Goal: Information Seeking & Learning: Learn about a topic

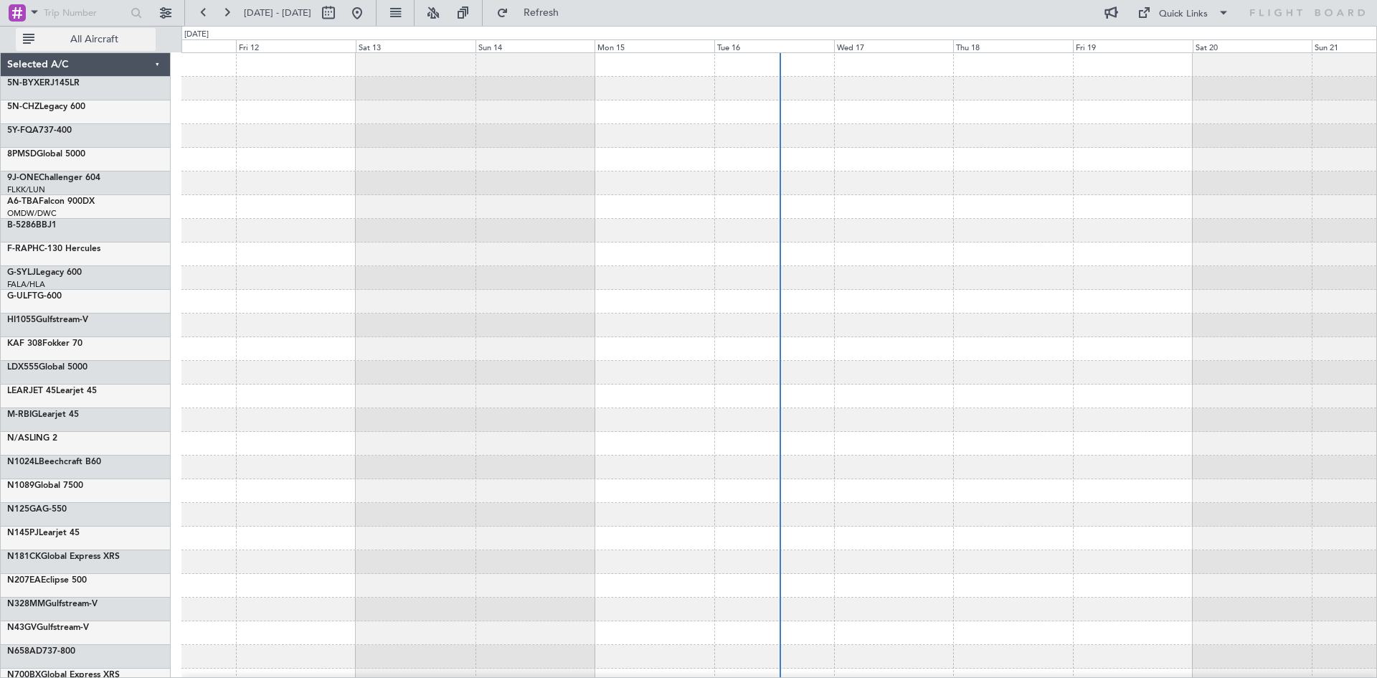
click at [79, 39] on span "All Aircraft" at bounding box center [94, 39] width 114 height 10
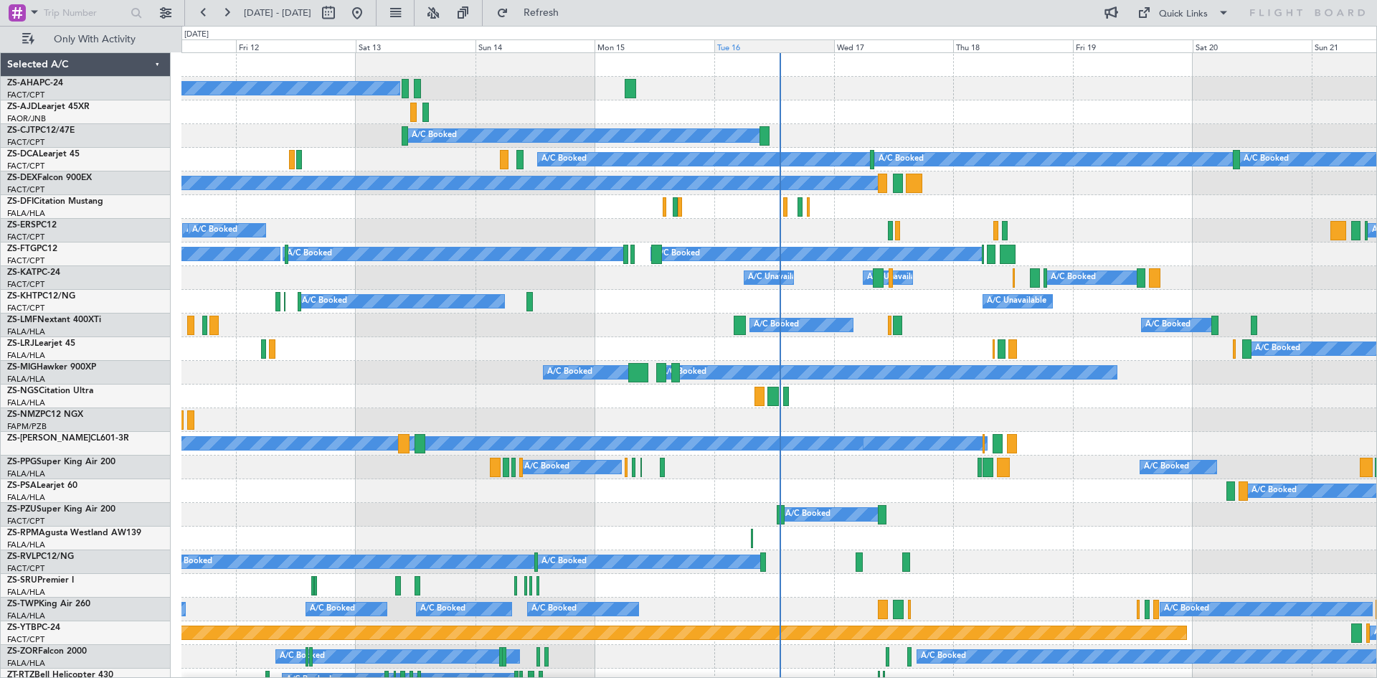
click at [736, 47] on div "Tue 16" at bounding box center [774, 45] width 120 height 13
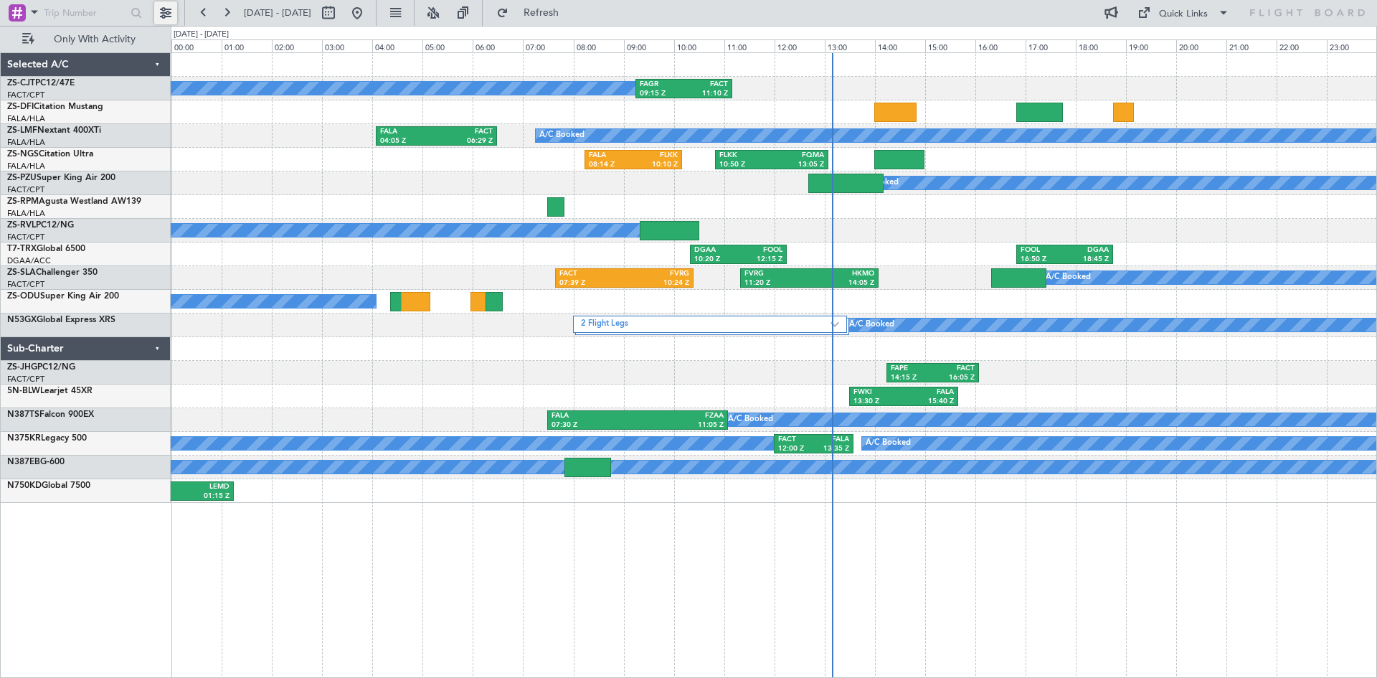
click at [166, 14] on button at bounding box center [165, 12] width 23 height 23
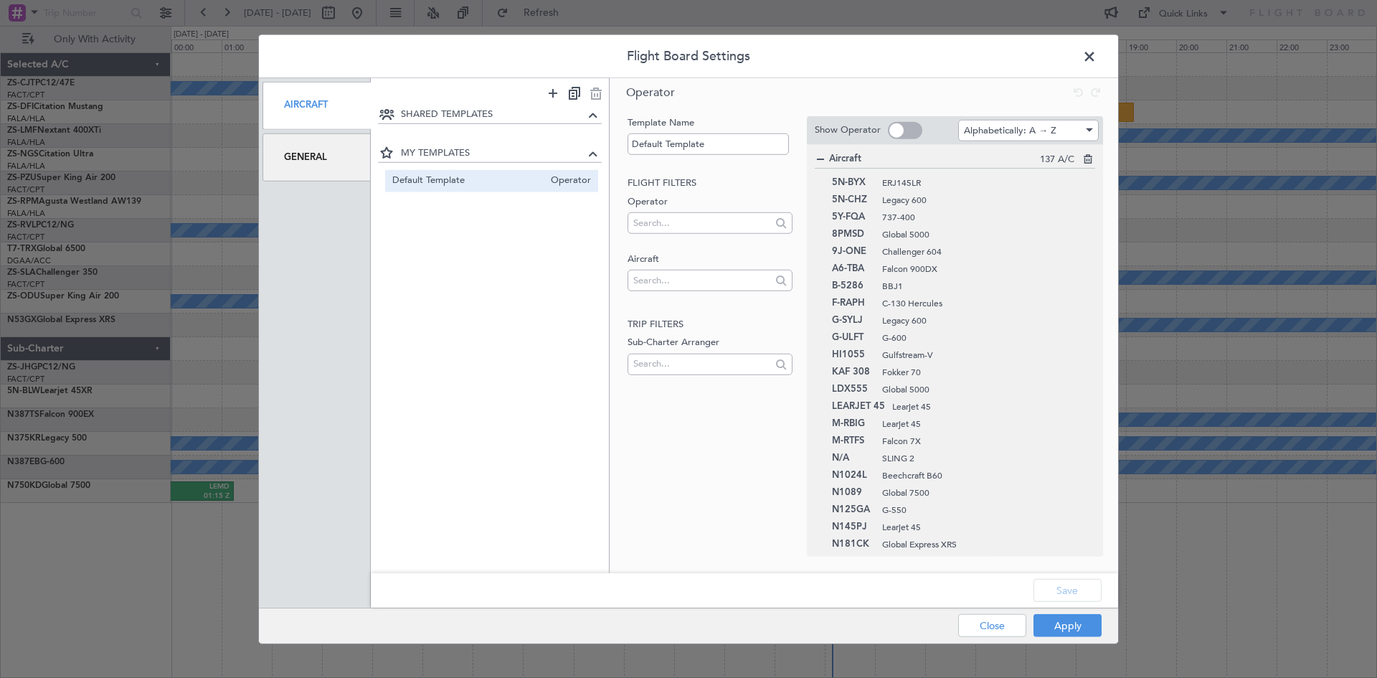
click at [306, 149] on div "General" at bounding box center [316, 157] width 108 height 48
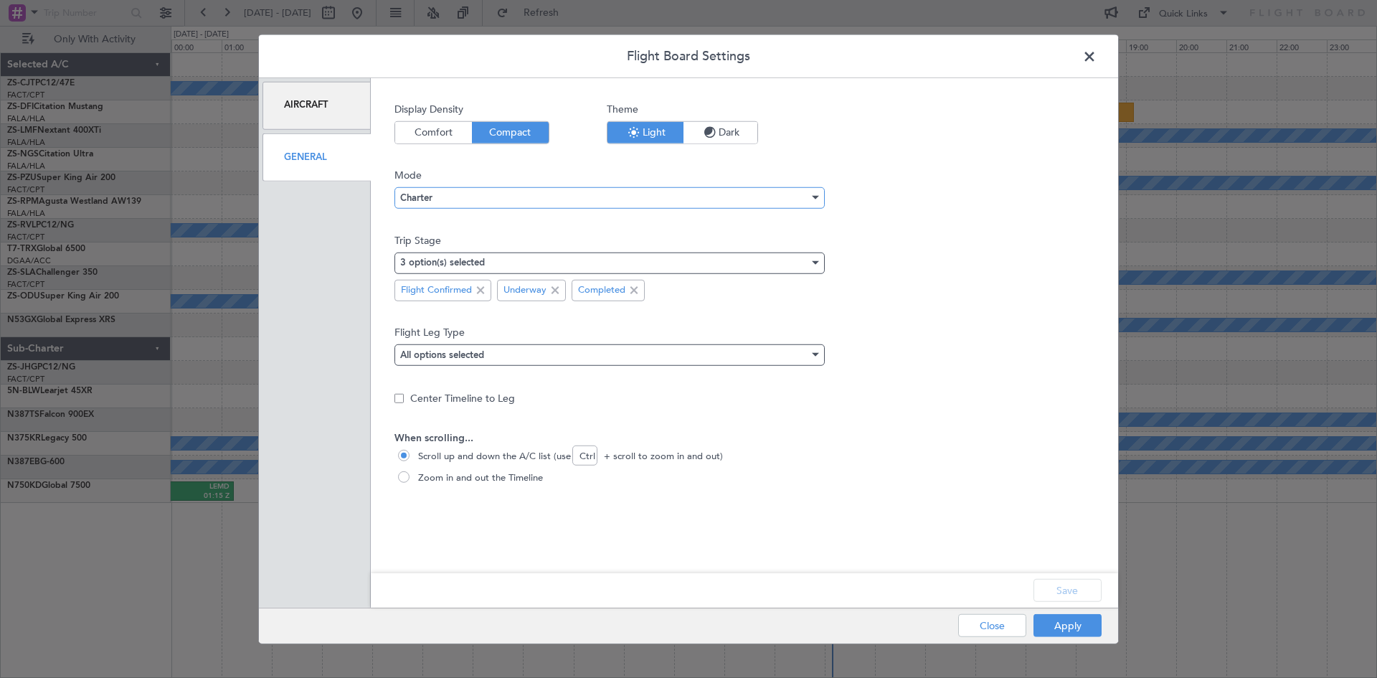
click at [508, 194] on div "Charter" at bounding box center [604, 198] width 409 height 22
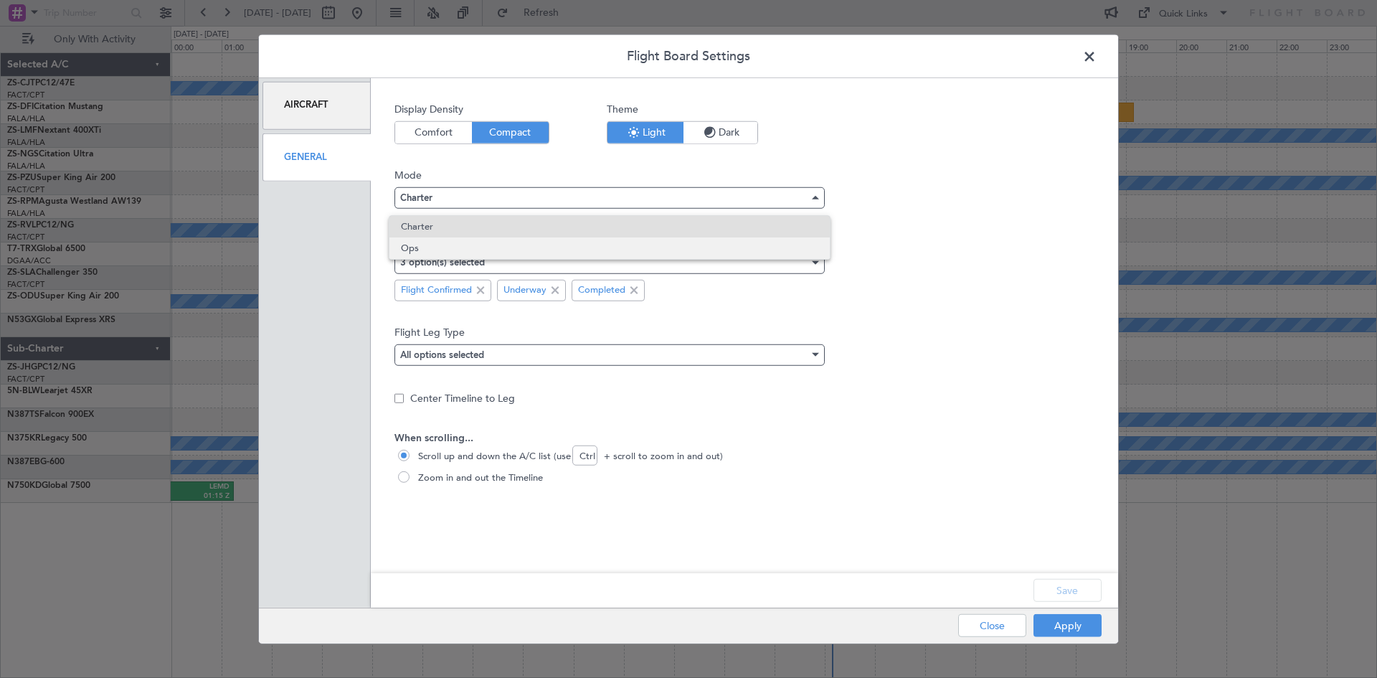
click at [496, 246] on span "Ops" at bounding box center [609, 248] width 417 height 22
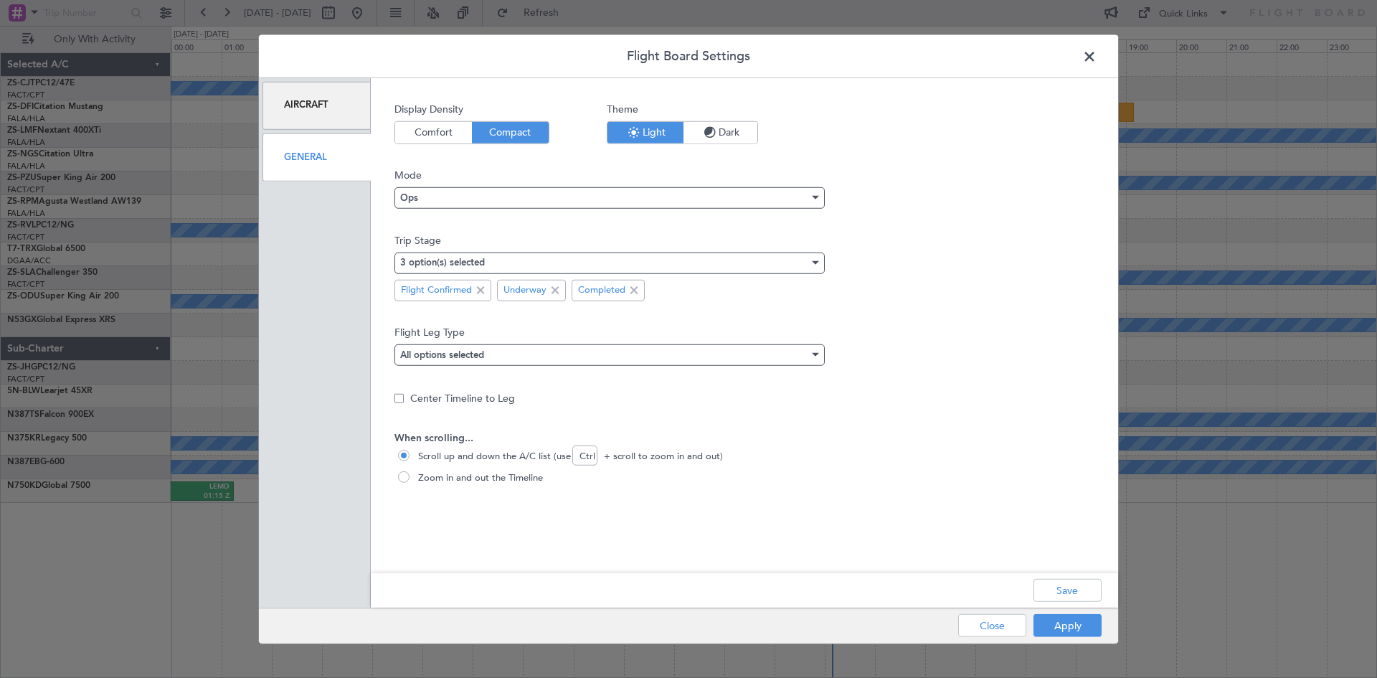
click at [314, 113] on div "Aircraft" at bounding box center [316, 105] width 108 height 48
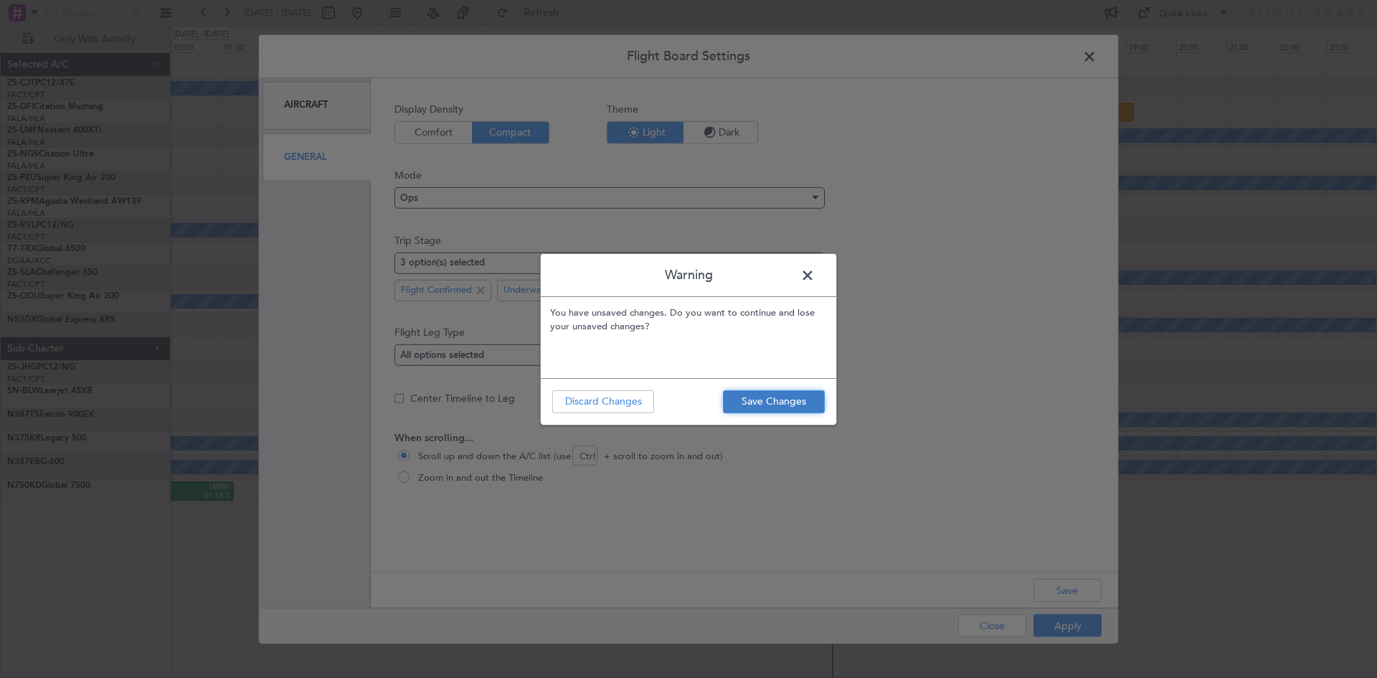
click at [792, 395] on button "Save Changes" at bounding box center [774, 401] width 102 height 23
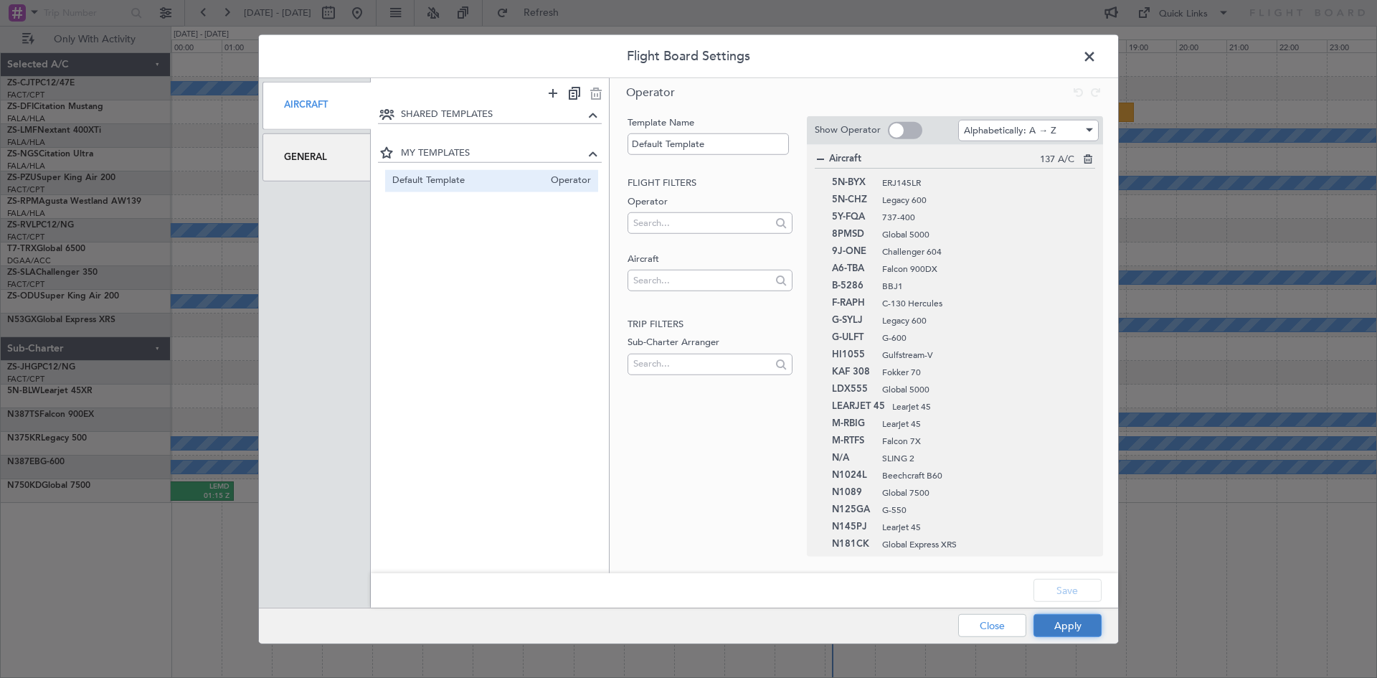
click at [1080, 622] on button "Apply" at bounding box center [1067, 625] width 68 height 23
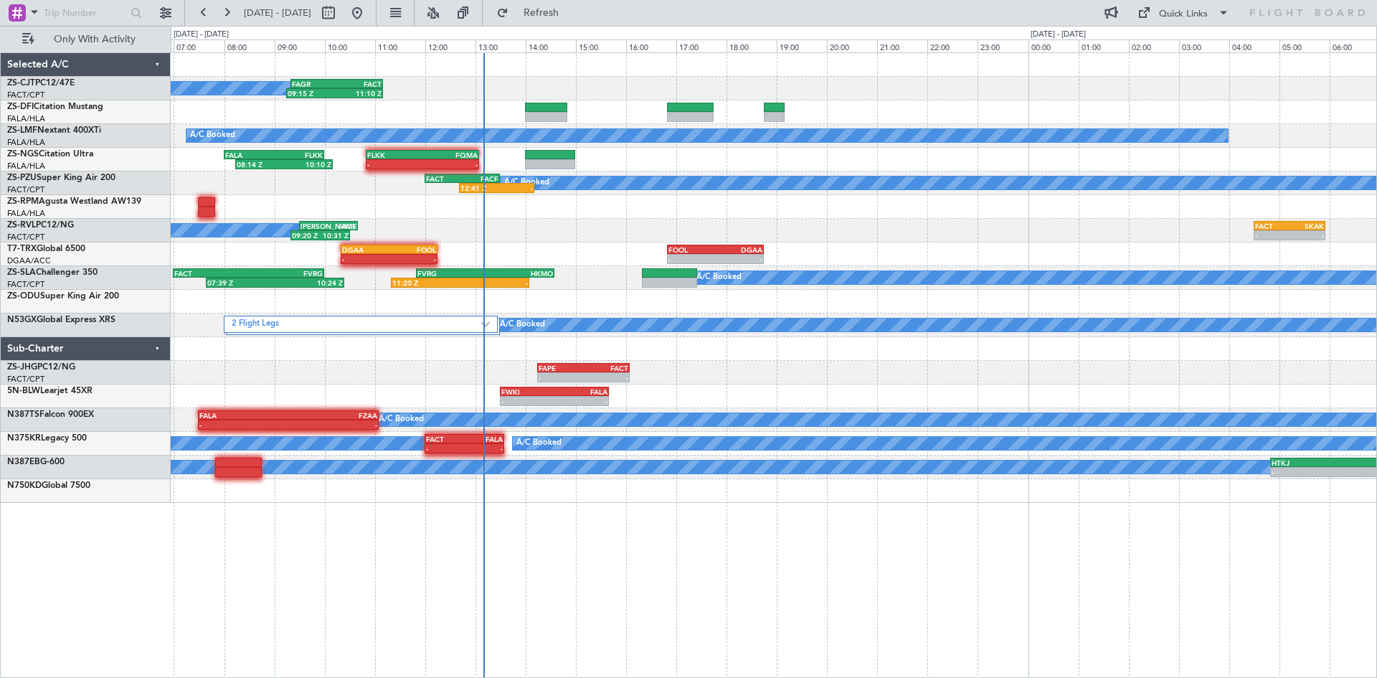
click at [262, 394] on div "A/C Booked 09:15 Z 11:10 Z FAGR 09:20 Z FACT 11:10 Z A/C Booked - - 04:05 Z 06:…" at bounding box center [773, 278] width 1205 height 450
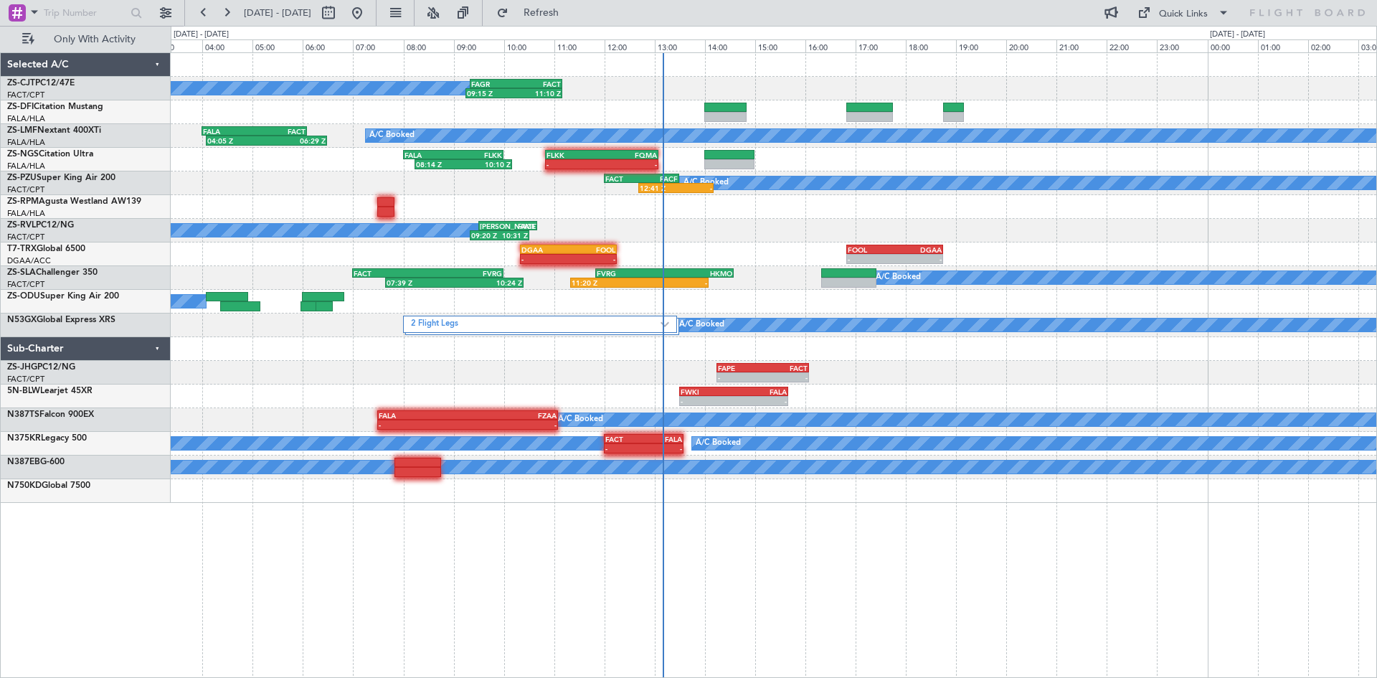
click at [536, 399] on div "A/C Booked 09:15 Z 11:10 Z FAGR 09:20 Z FACT 11:10 Z A/C Booked 04:05 Z 06:29 Z…" at bounding box center [773, 278] width 1205 height 450
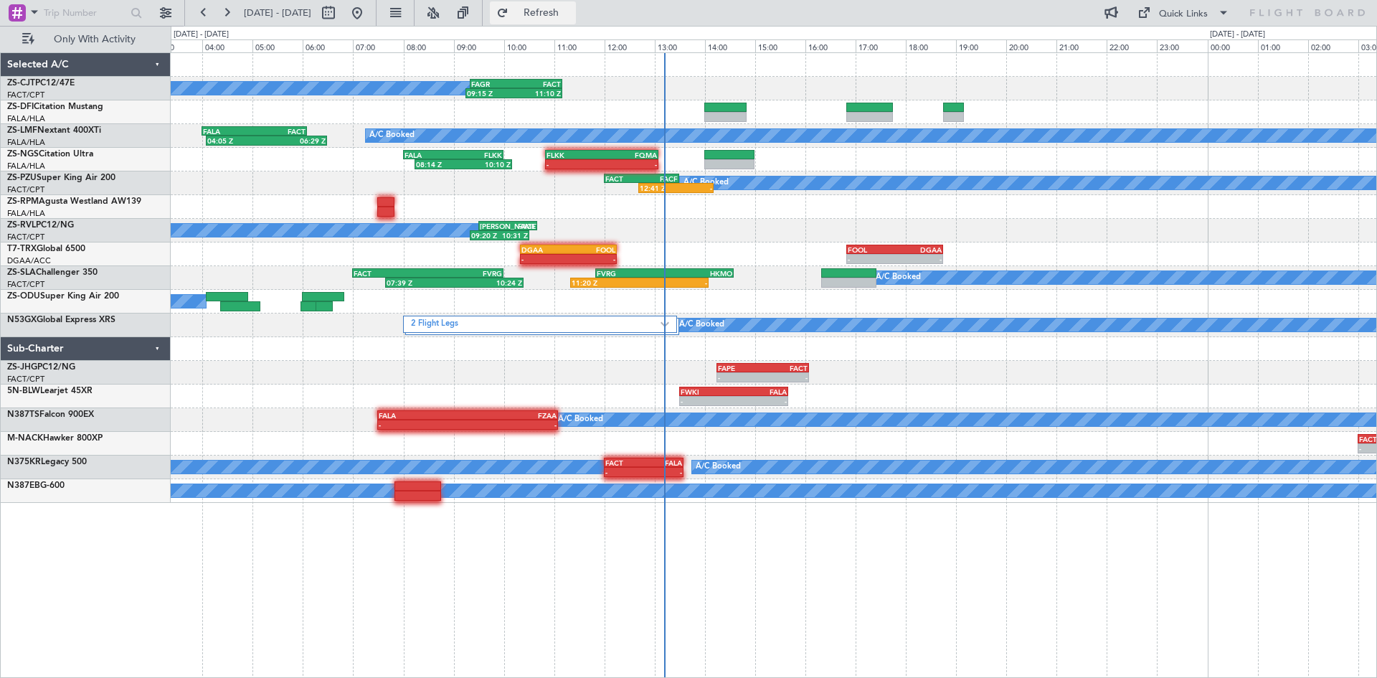
click at [572, 13] on span "Refresh" at bounding box center [541, 13] width 60 height 10
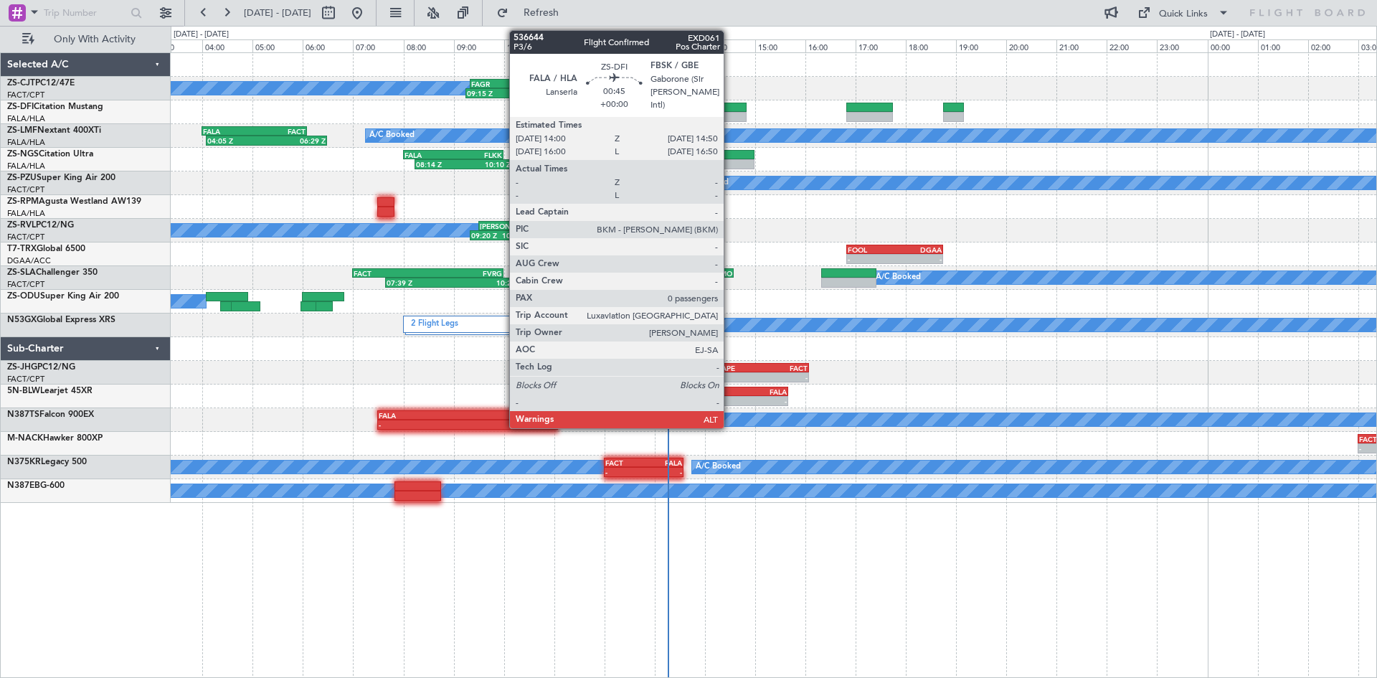
click at [731, 110] on div at bounding box center [725, 108] width 42 height 10
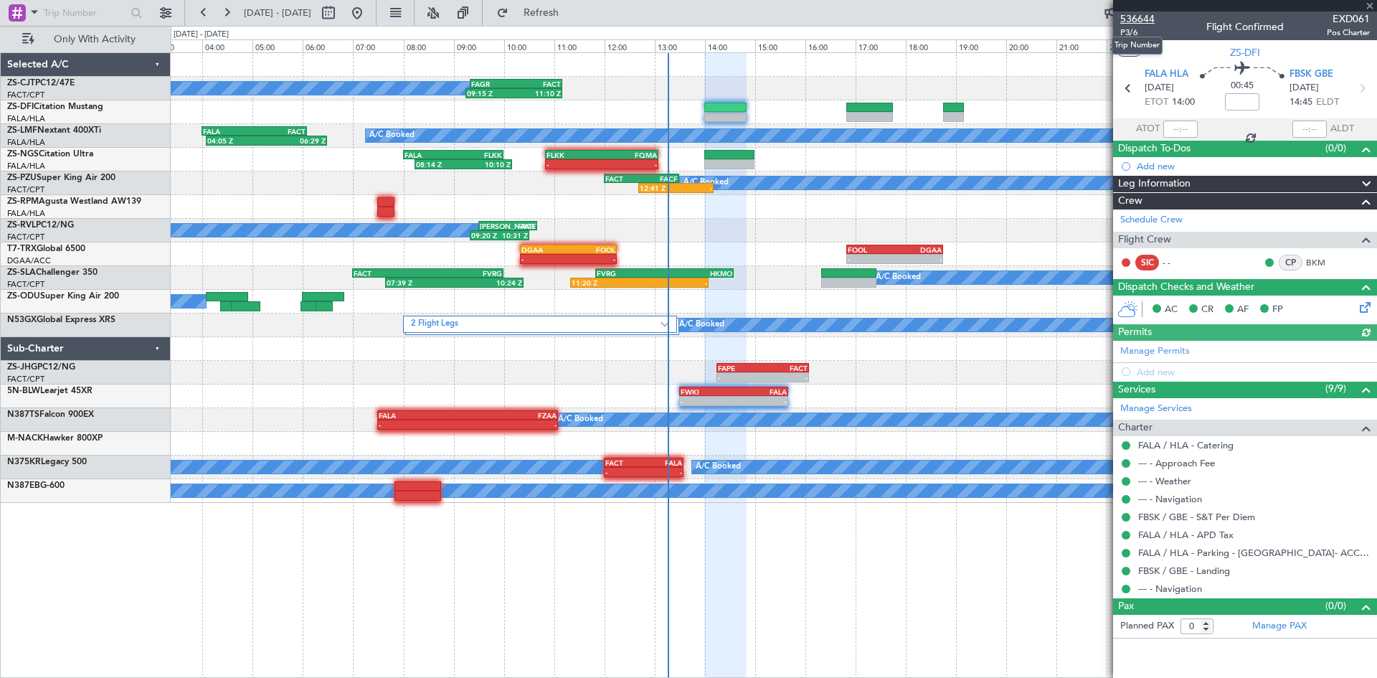
click at [1143, 20] on span "536644" at bounding box center [1137, 18] width 34 height 15
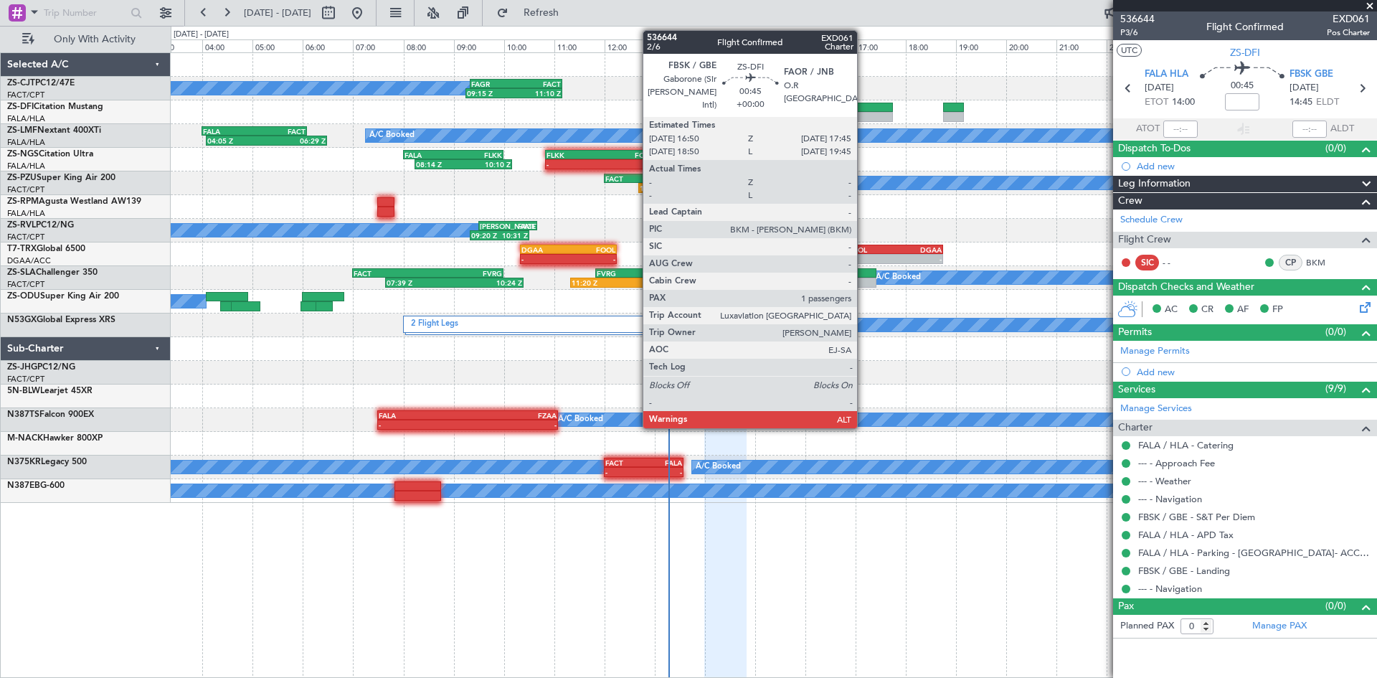
click at [863, 107] on div at bounding box center [869, 108] width 47 height 10
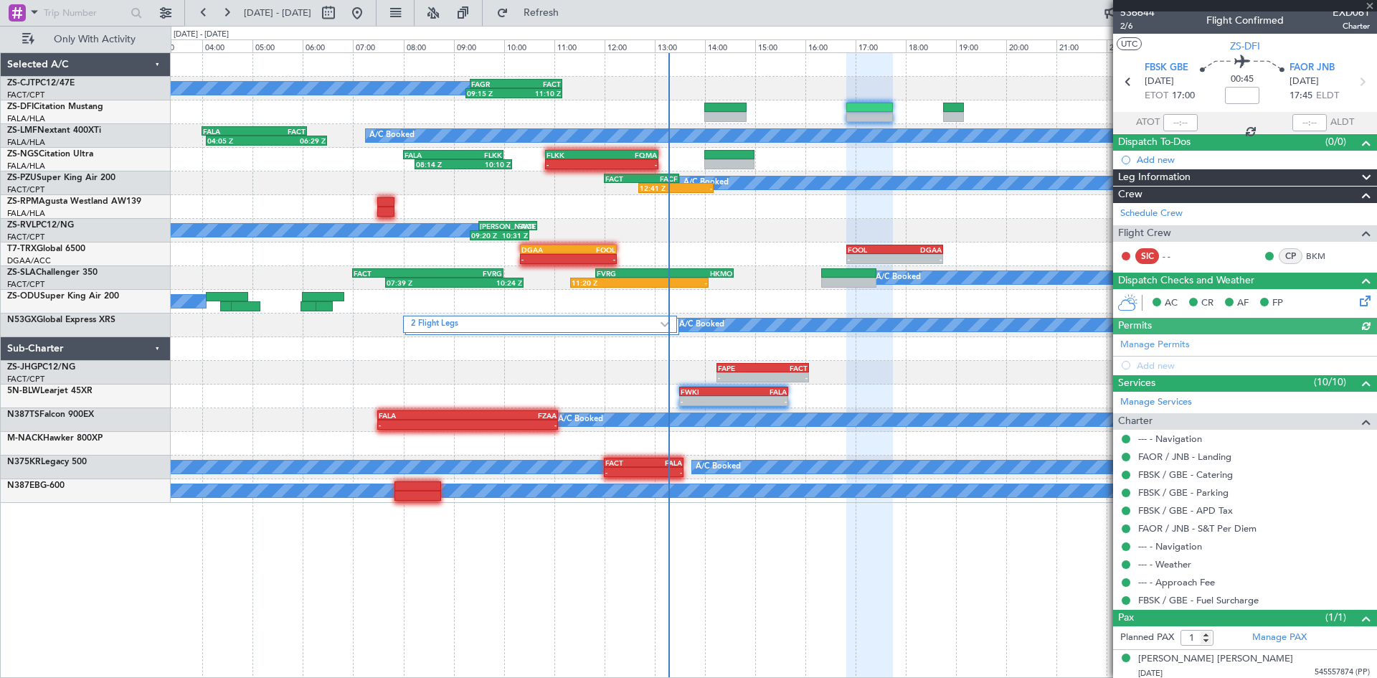
scroll to position [10, 0]
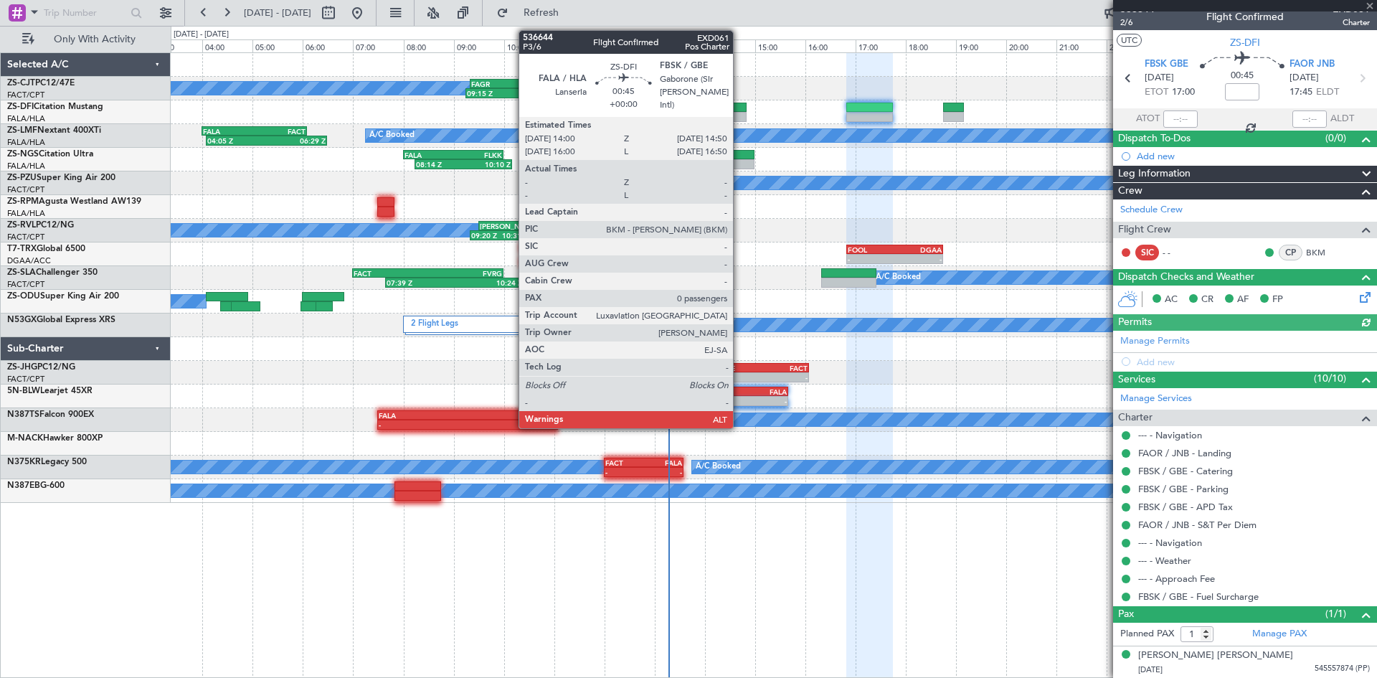
click at [739, 113] on div at bounding box center [725, 117] width 42 height 10
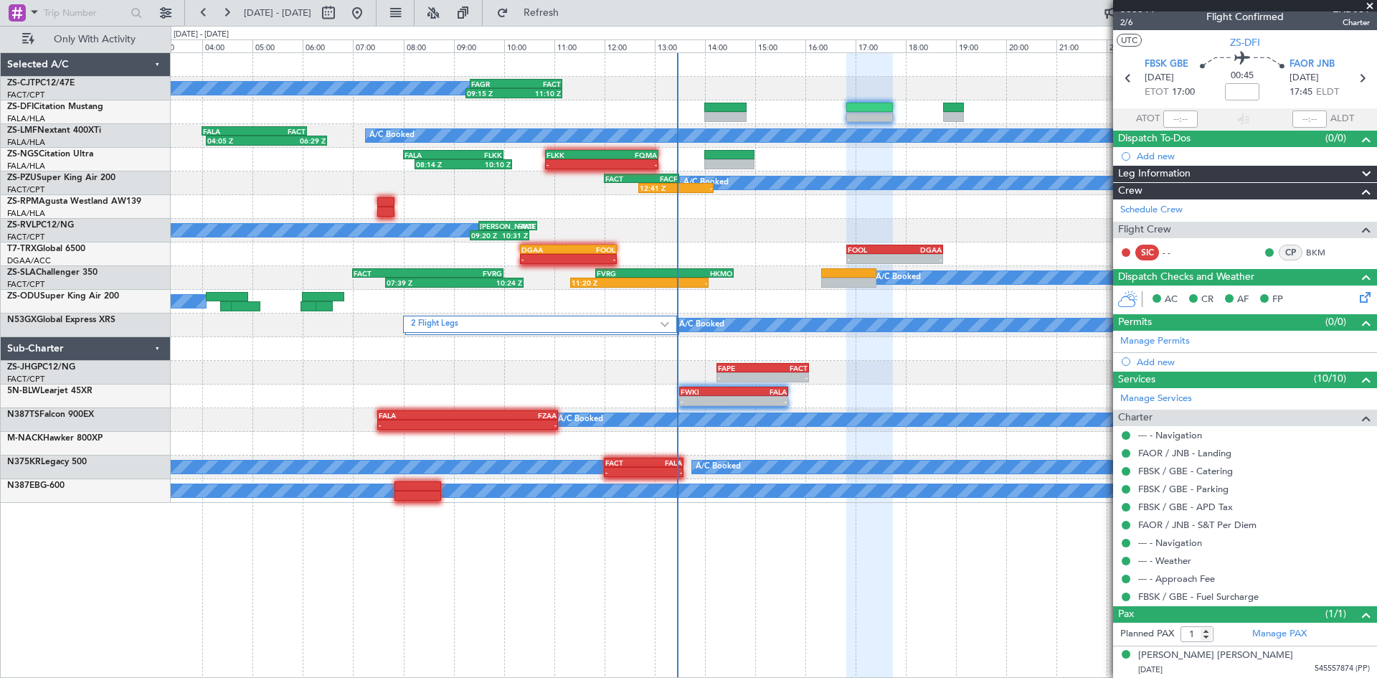
click at [1373, 3] on span at bounding box center [1369, 6] width 14 height 13
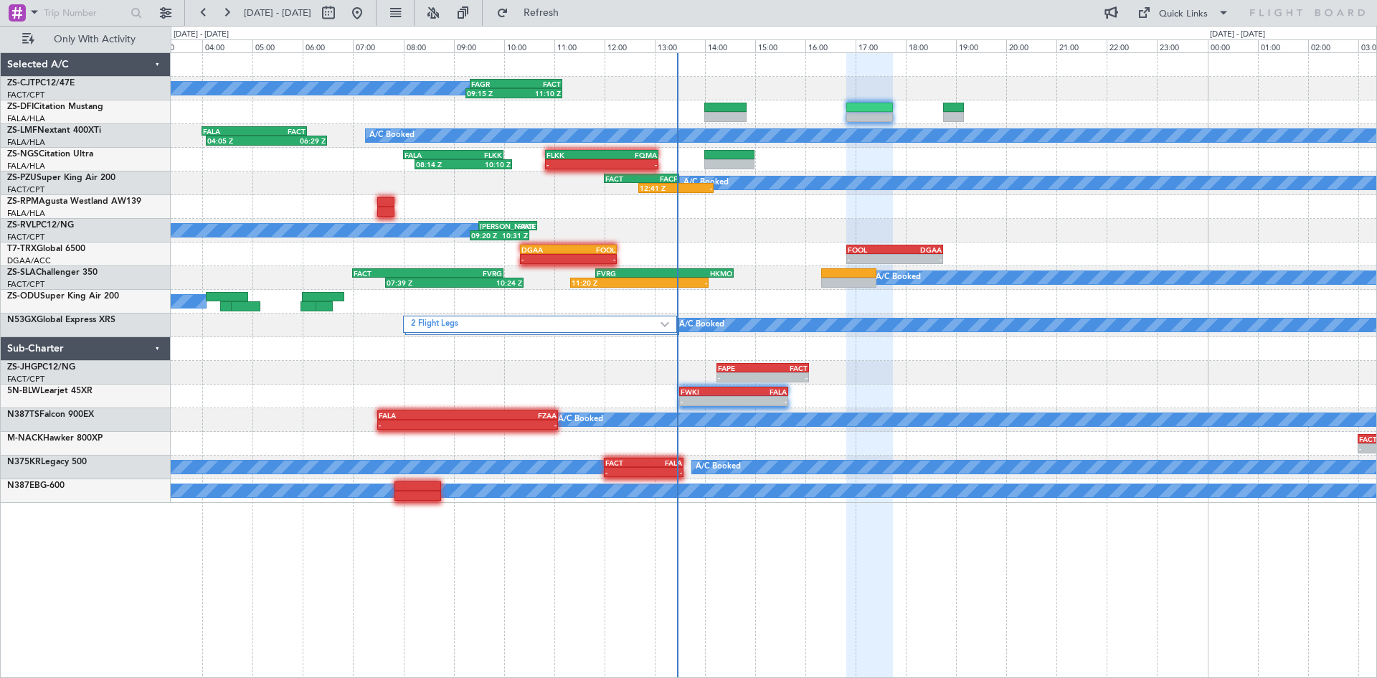
type input "0"
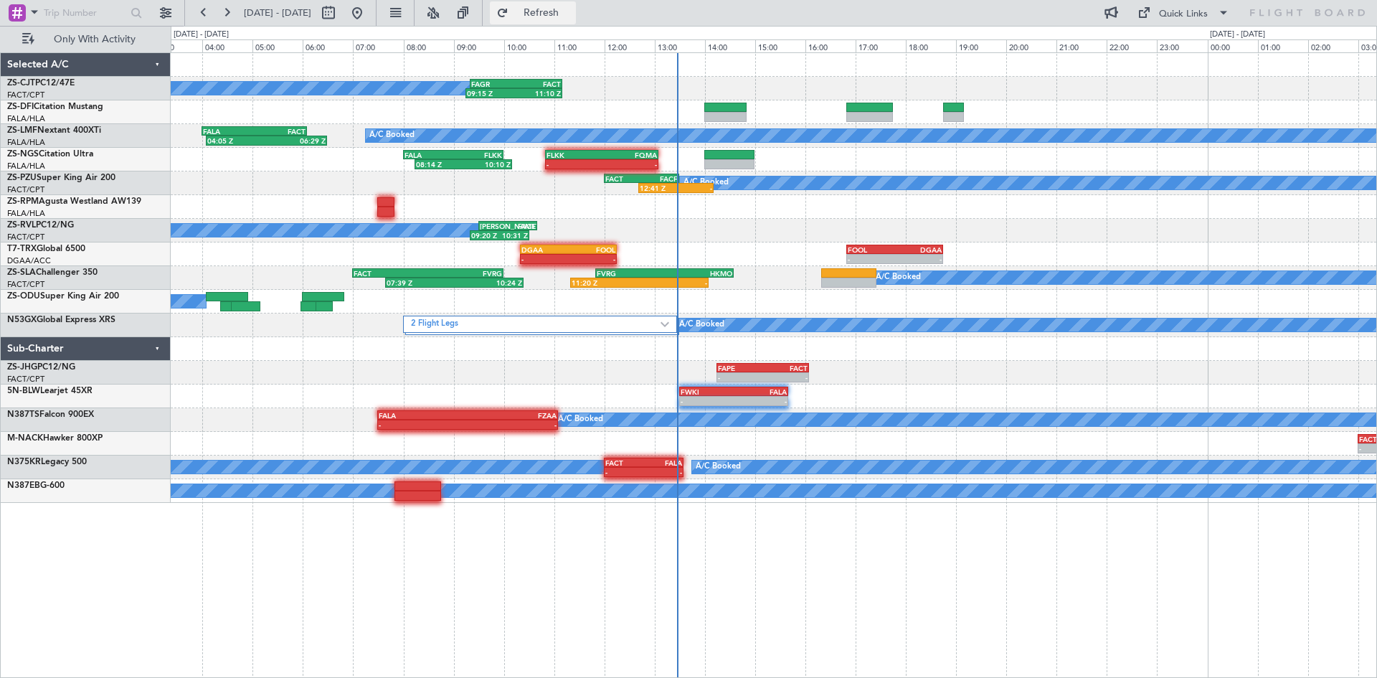
click at [567, 11] on span "Refresh" at bounding box center [541, 13] width 60 height 10
click at [340, 13] on button at bounding box center [328, 12] width 23 height 23
select select "9"
select select "2025"
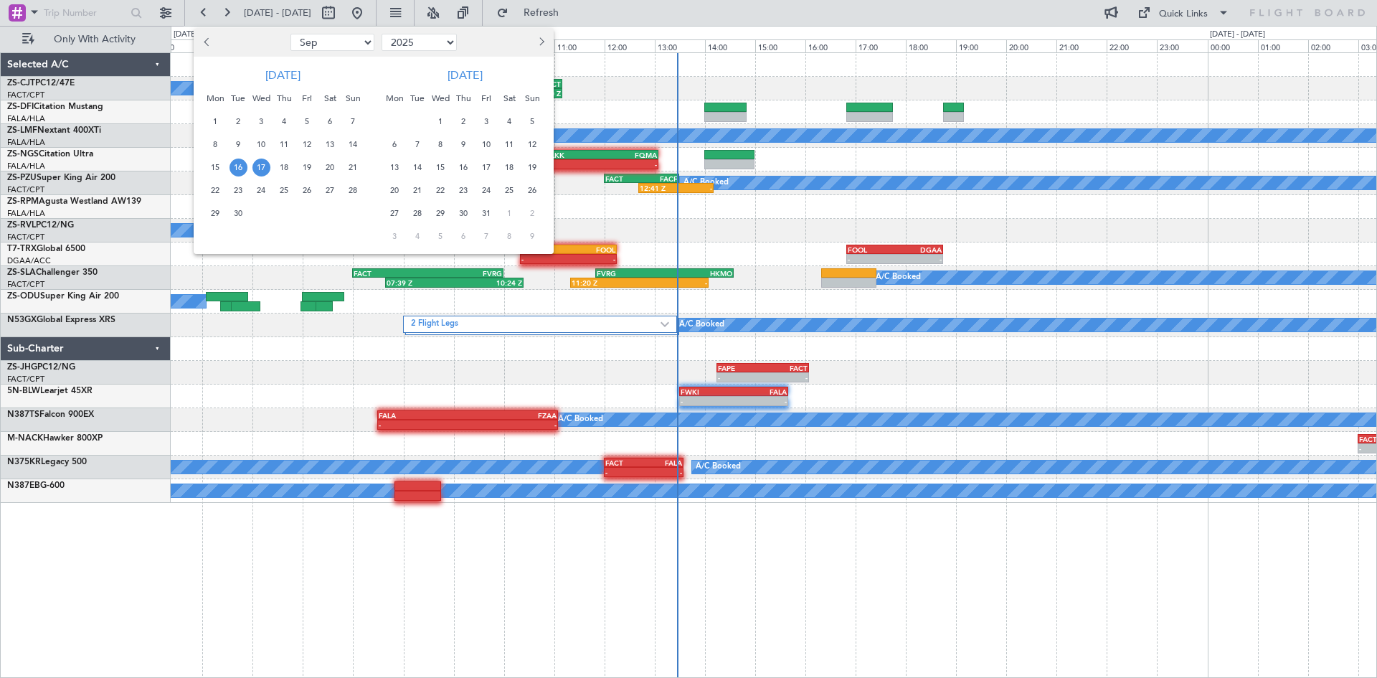
click at [265, 191] on span "24" at bounding box center [261, 190] width 18 height 18
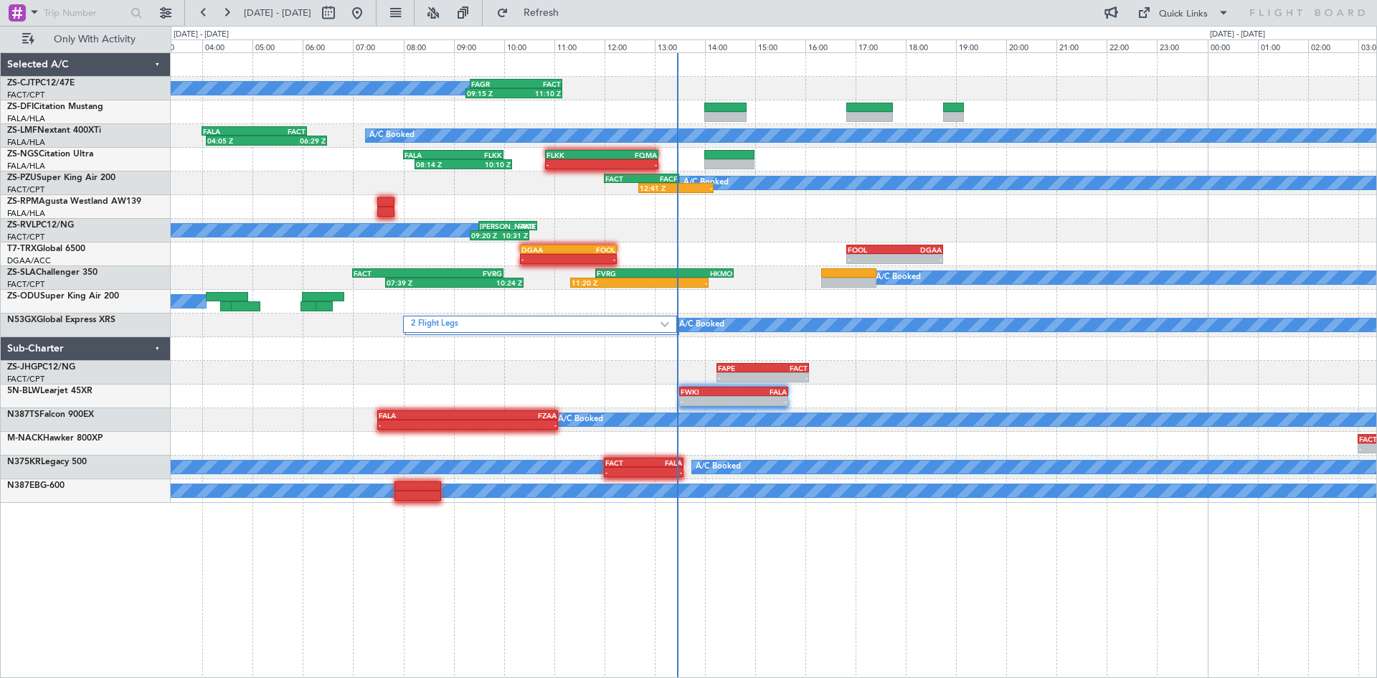
click at [265, 191] on span "24" at bounding box center [261, 190] width 18 height 18
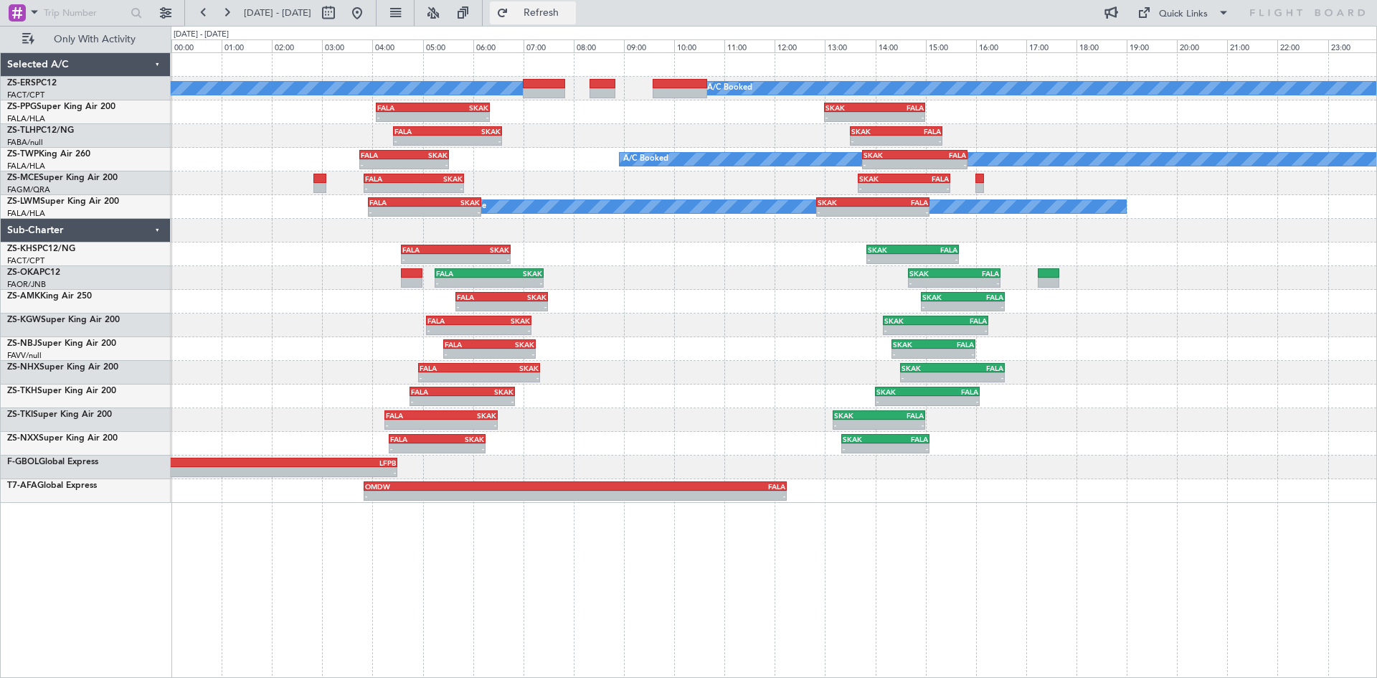
click at [546, 14] on button "Refresh" at bounding box center [533, 12] width 86 height 23
click at [572, 10] on span "Refresh" at bounding box center [541, 13] width 60 height 10
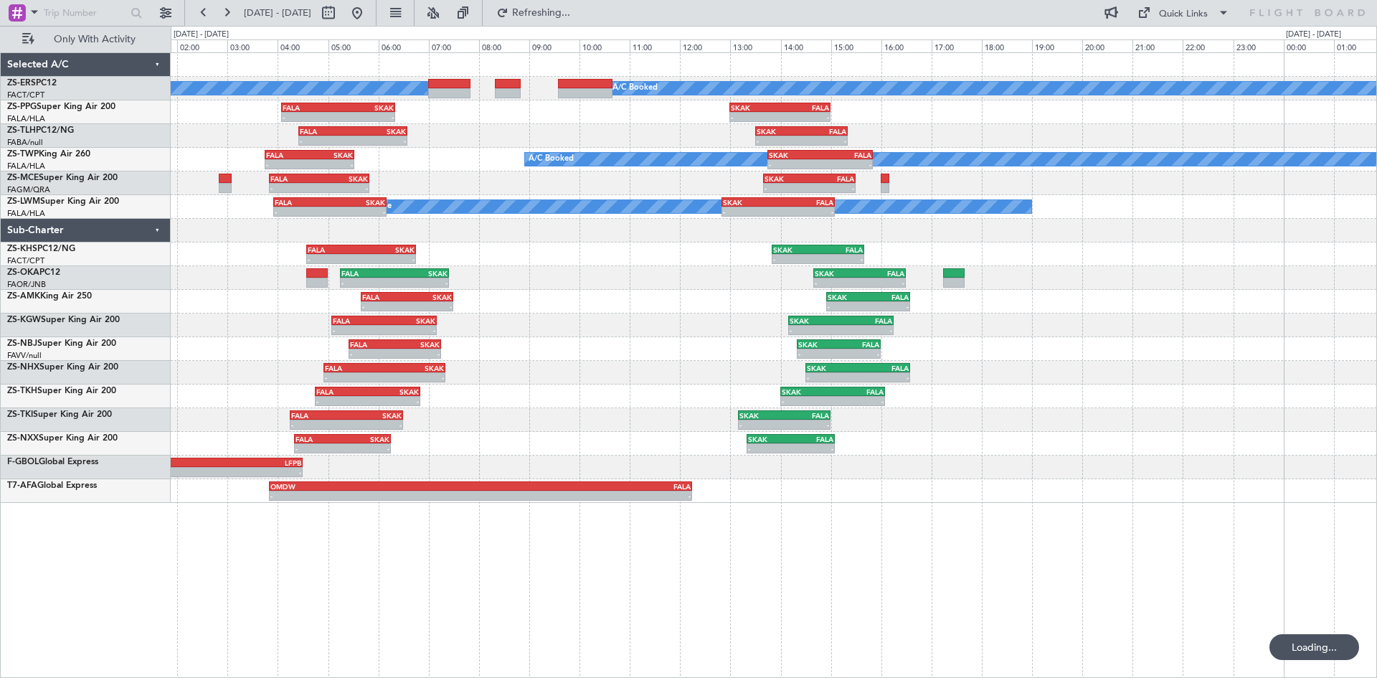
click at [647, 276] on div "- - FALA 05:15 Z SKAK 07:25 Z - - SKAK 14:40 Z FALA 16:30 Z" at bounding box center [773, 278] width 1205 height 24
click at [369, 16] on button at bounding box center [357, 12] width 23 height 23
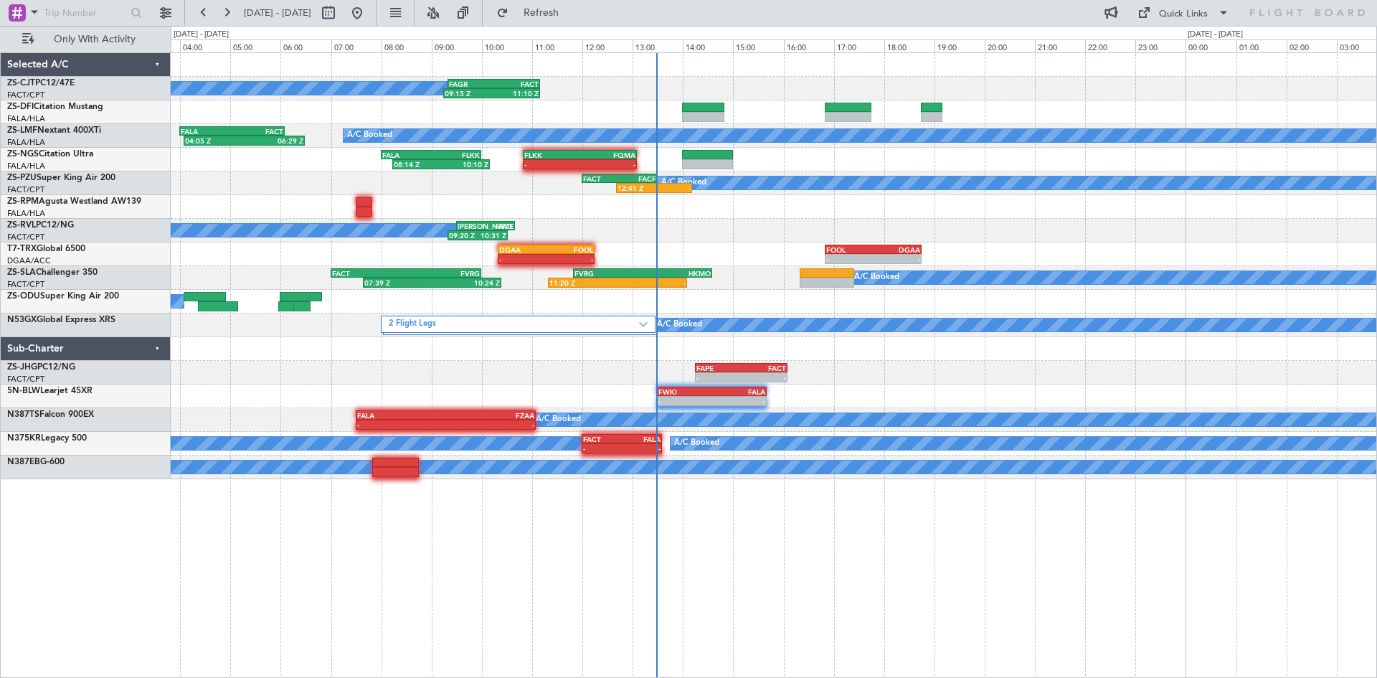
click at [381, 316] on div "2 Flight Legs" at bounding box center [519, 316] width 277 height 0
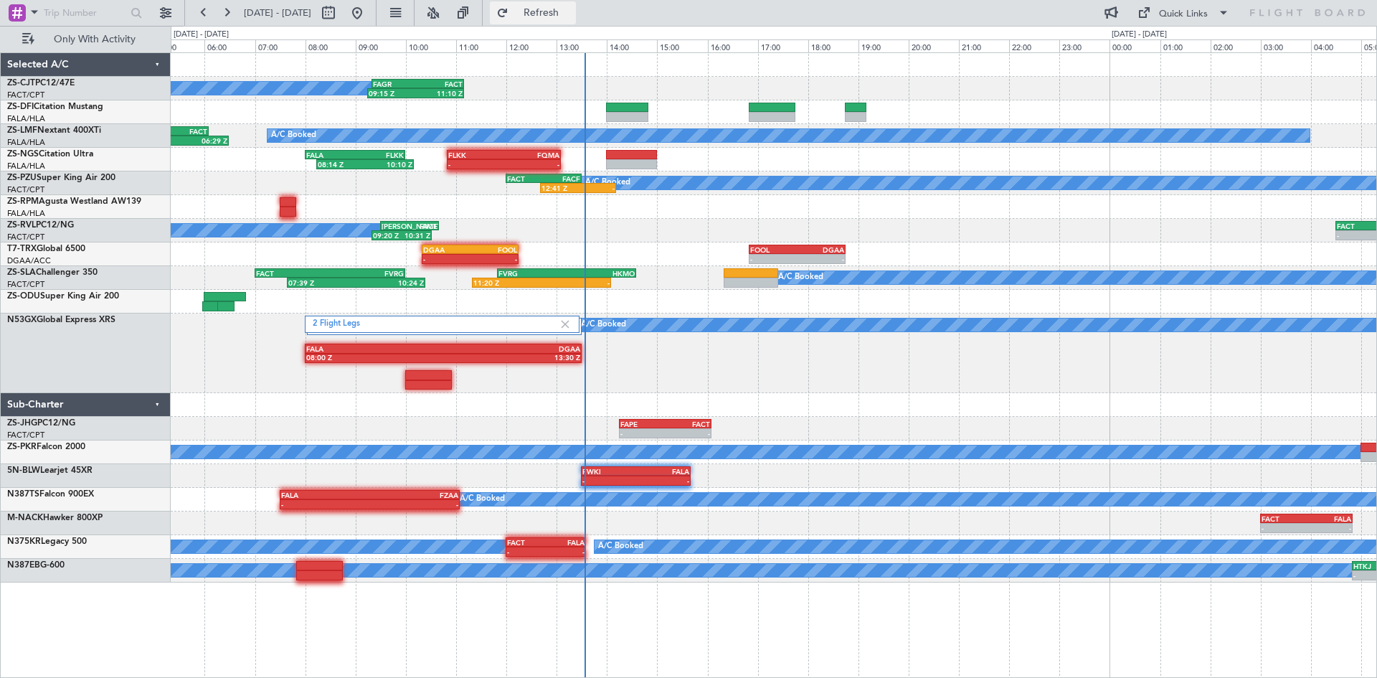
click at [572, 11] on span "Refresh" at bounding box center [541, 13] width 60 height 10
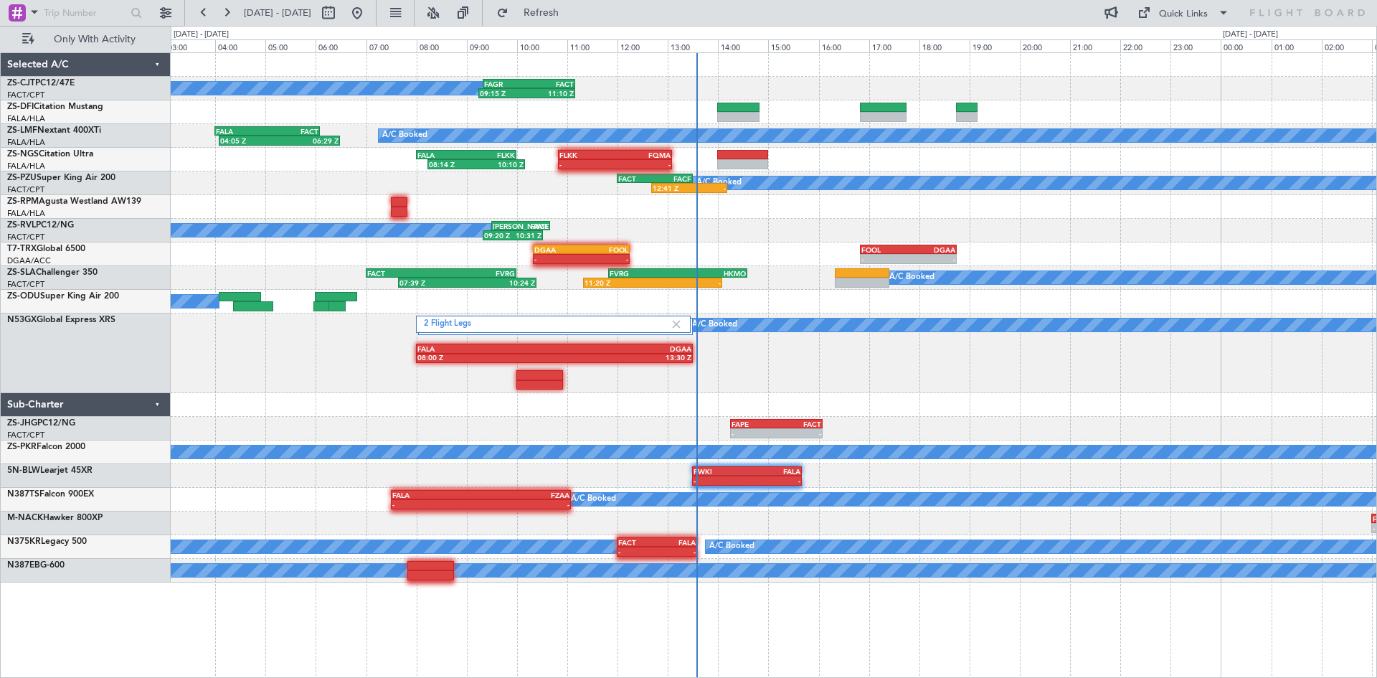
click at [412, 411] on div at bounding box center [773, 405] width 1205 height 24
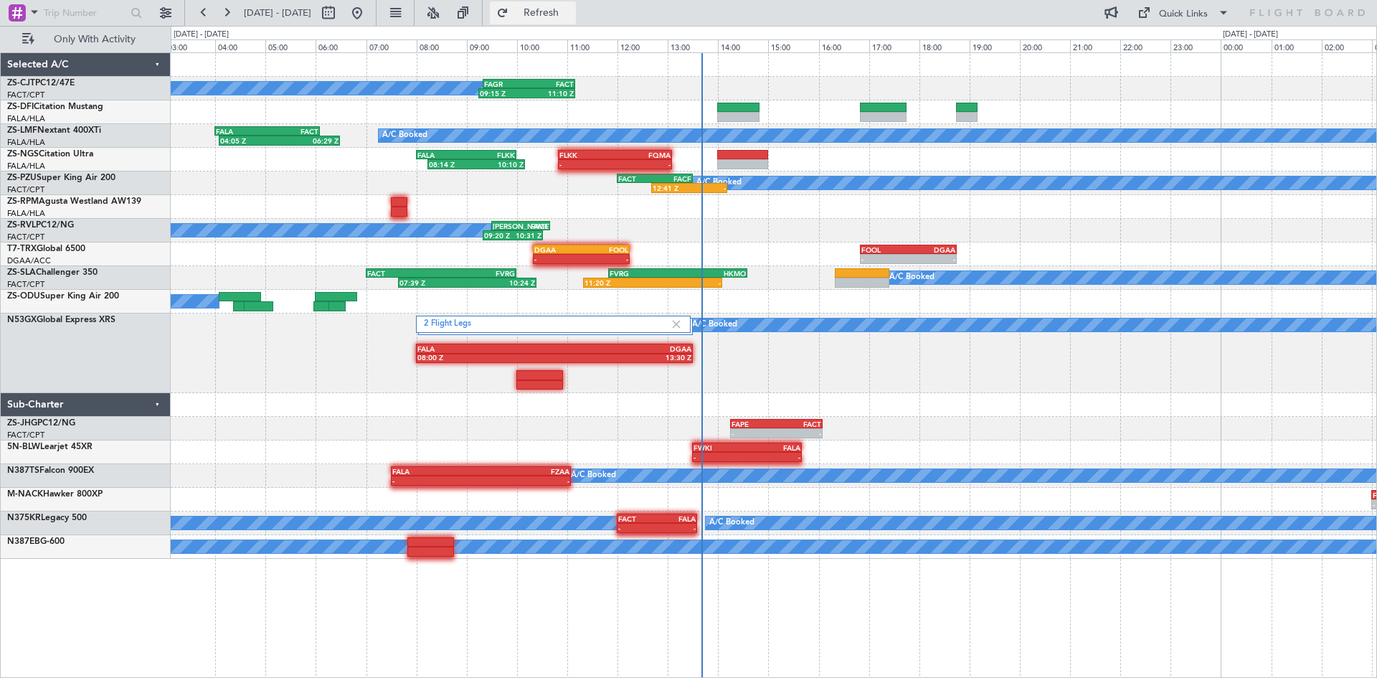
click at [572, 14] on span "Refresh" at bounding box center [541, 13] width 60 height 10
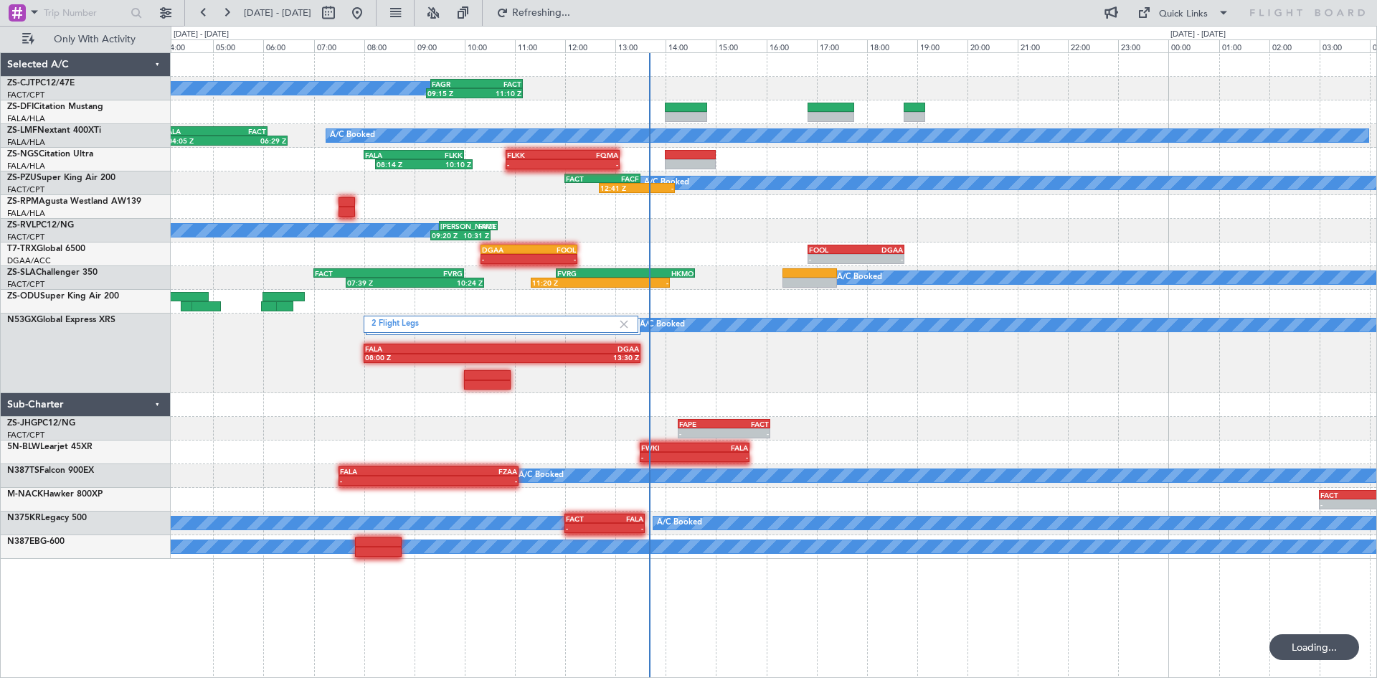
click at [596, 103] on div "A/C Booked 09:15 Z 11:10 Z FAGR 09:20 Z FACT 11:10 Z A/C Booked 04:05 Z 06:29 Z…" at bounding box center [773, 306] width 1205 height 506
click at [224, 8] on button at bounding box center [226, 12] width 23 height 23
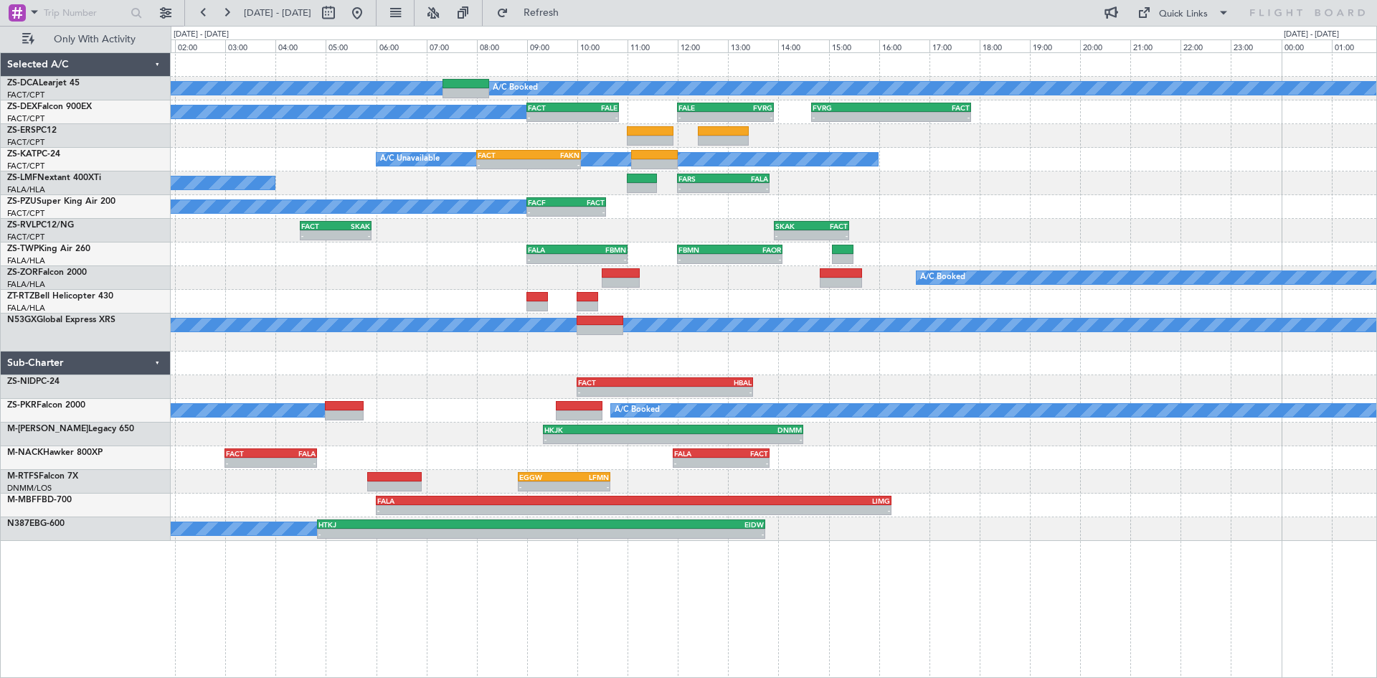
click at [426, 276] on div "A/C Booked" at bounding box center [773, 278] width 1205 height 24
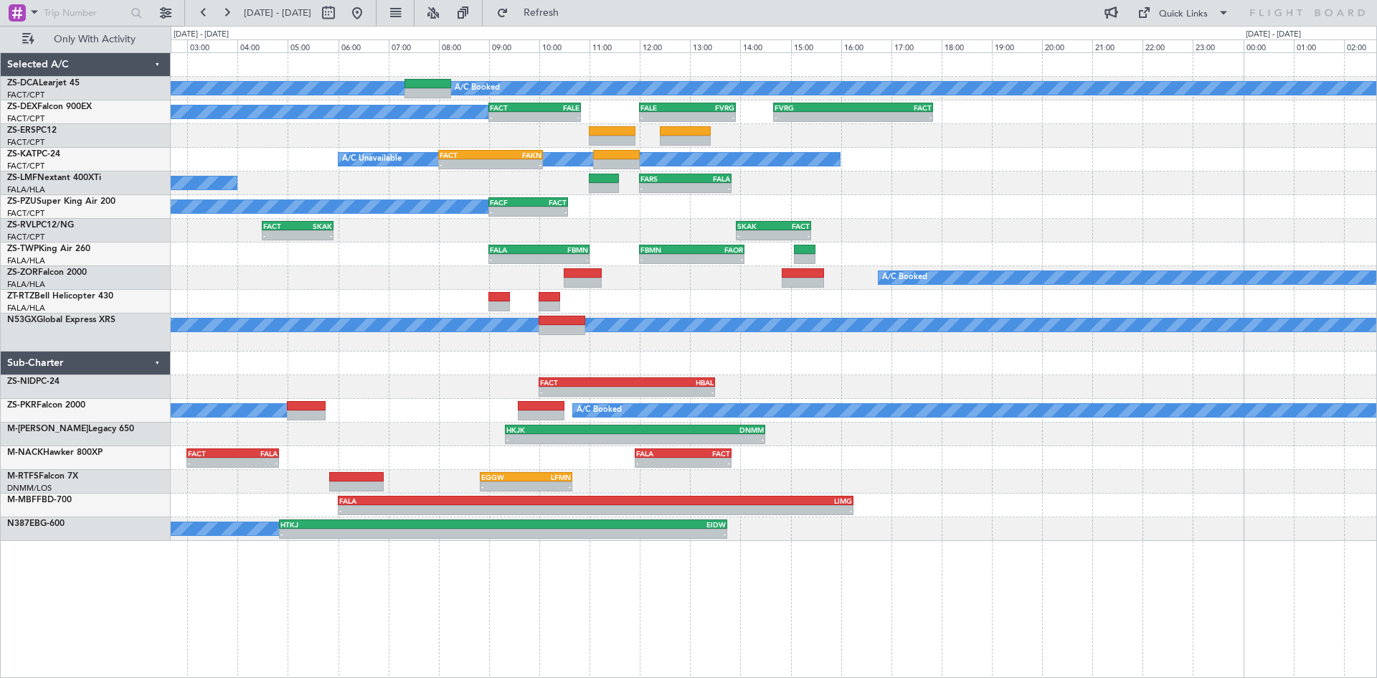
click at [394, 269] on div "A/C Booked A/C Booked A/C Booked - - FACT 09:00 Z FALE 10:50 Z - - FALE 12:00 Z…" at bounding box center [773, 297] width 1205 height 488
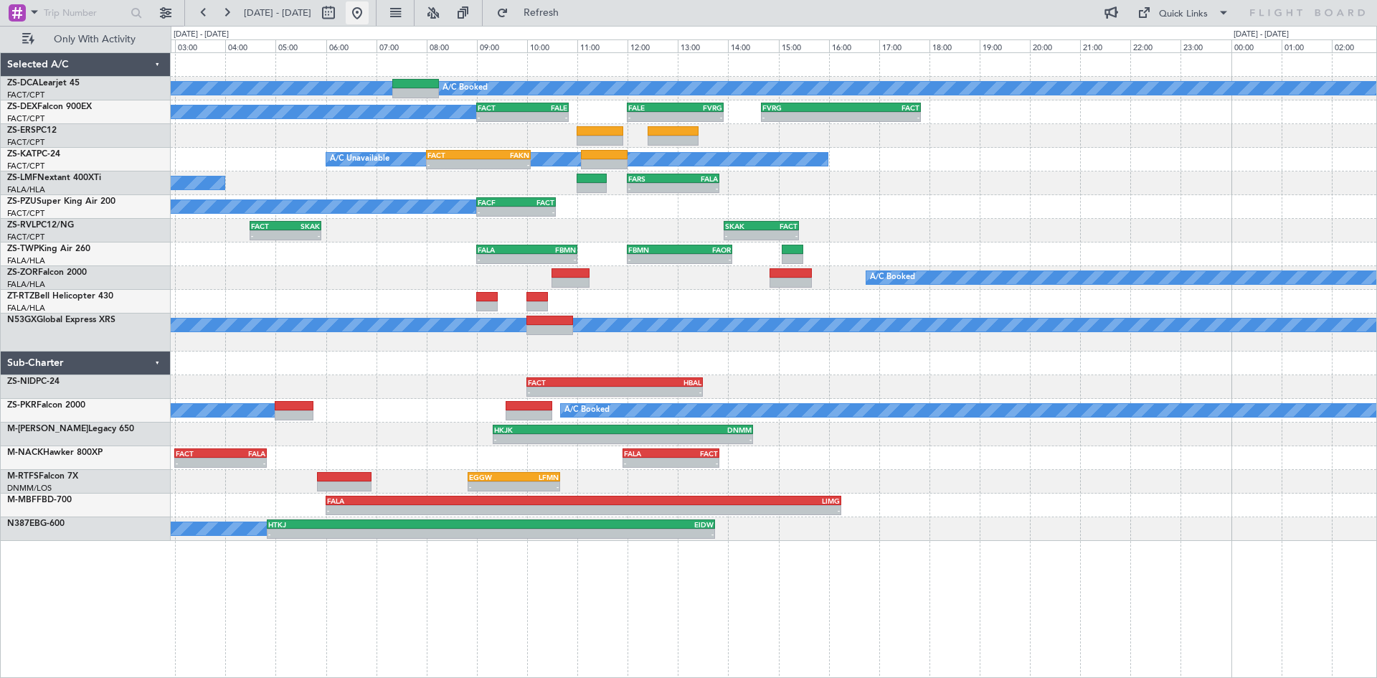
click at [369, 6] on button at bounding box center [357, 12] width 23 height 23
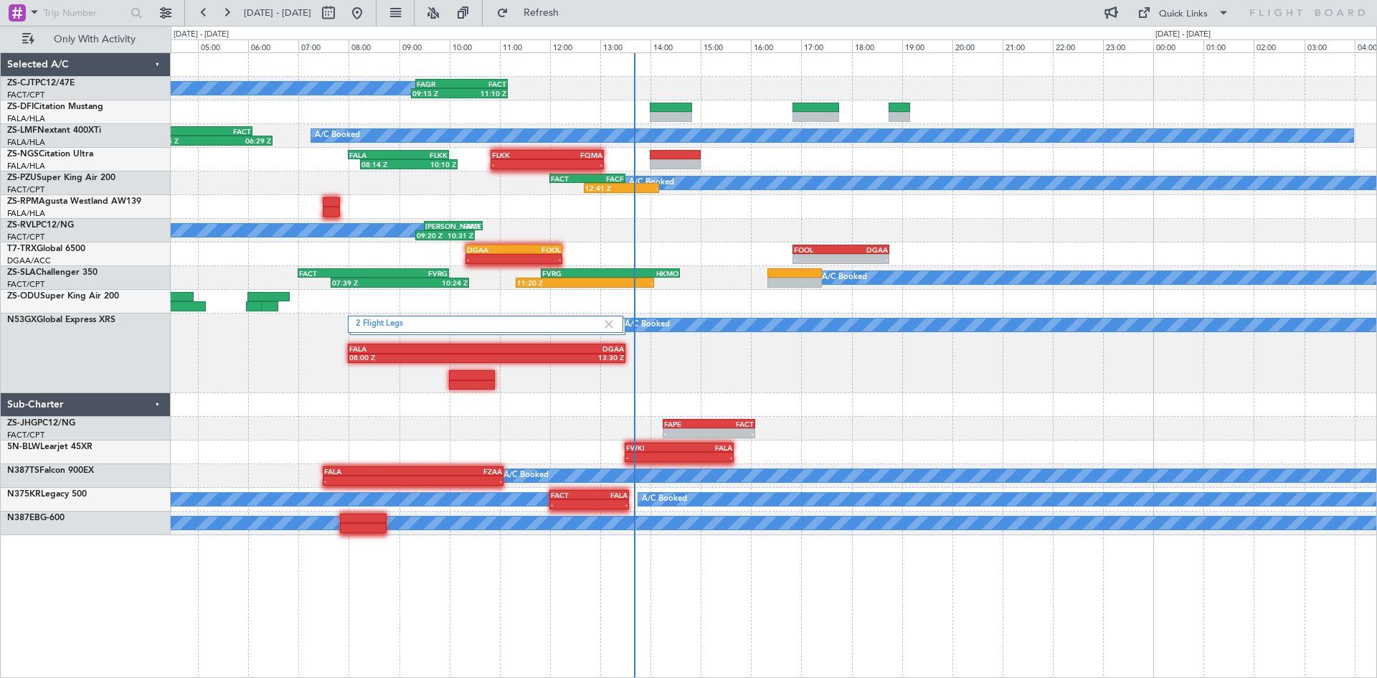
click at [491, 404] on div at bounding box center [773, 405] width 1205 height 24
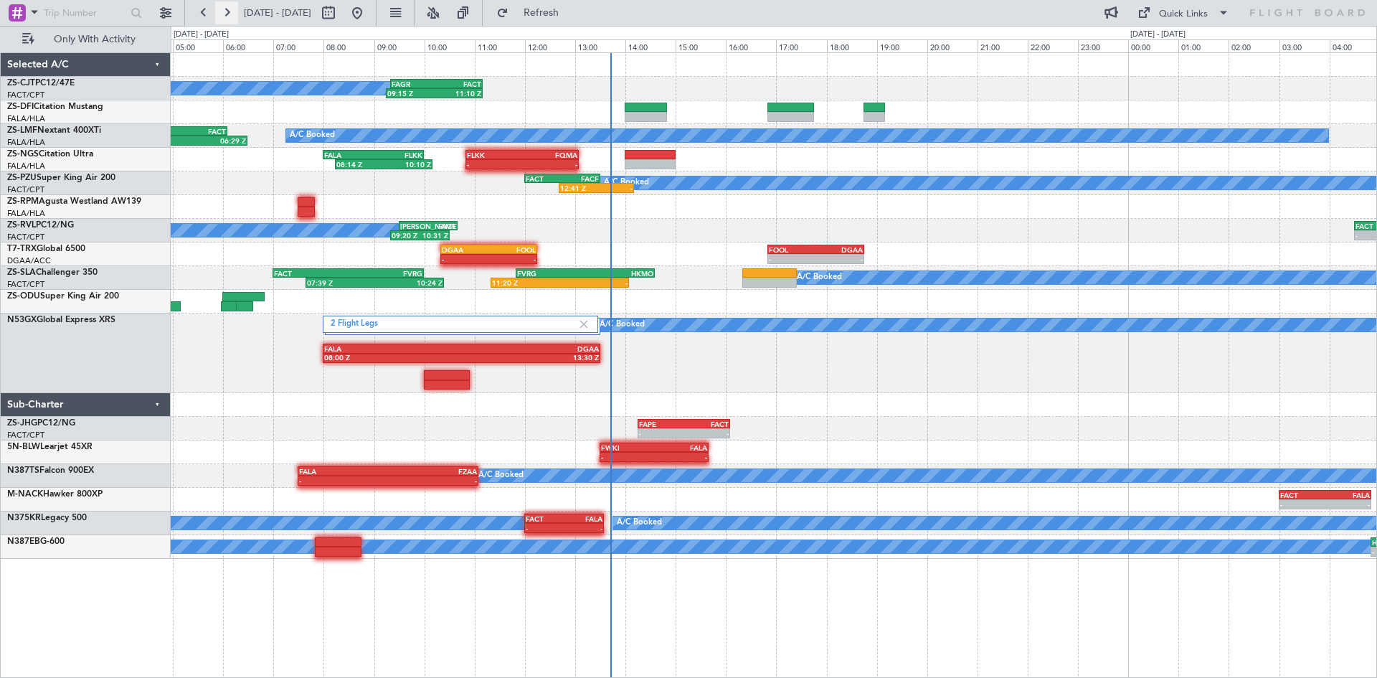
click at [234, 13] on button at bounding box center [226, 12] width 23 height 23
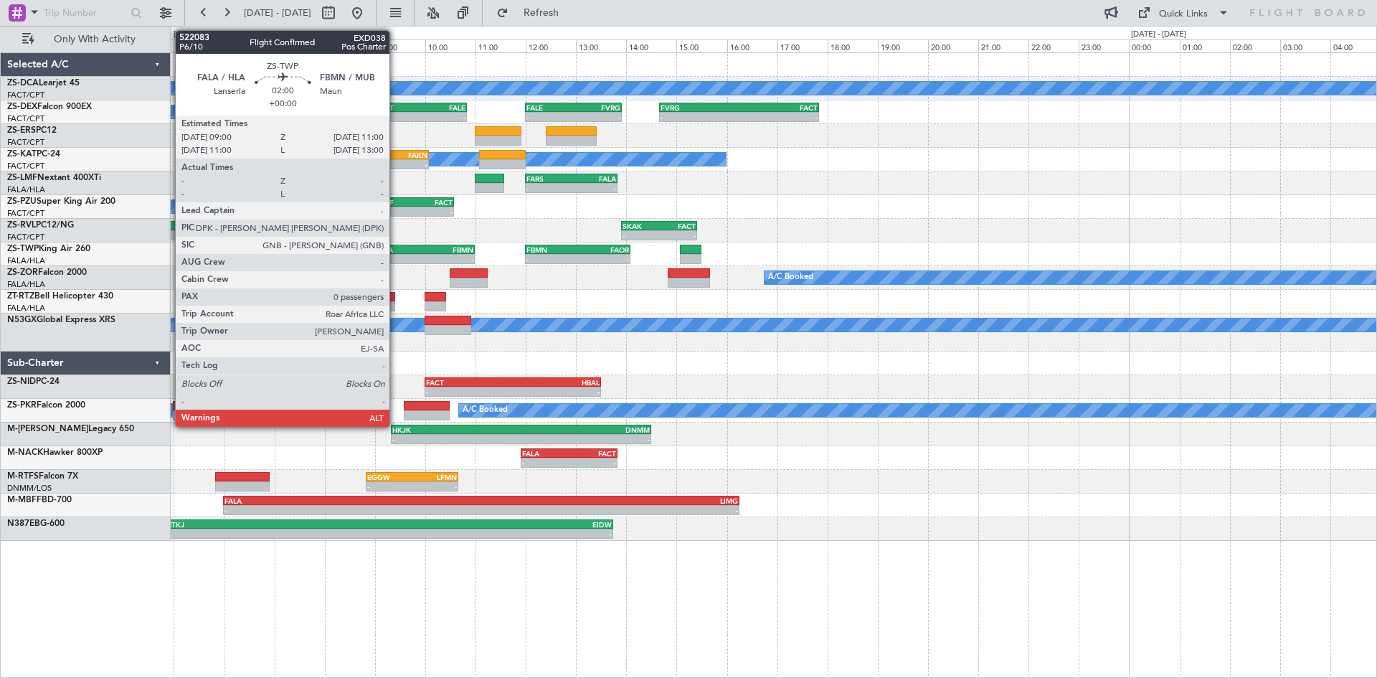
click at [396, 248] on div "FALA" at bounding box center [400, 249] width 49 height 9
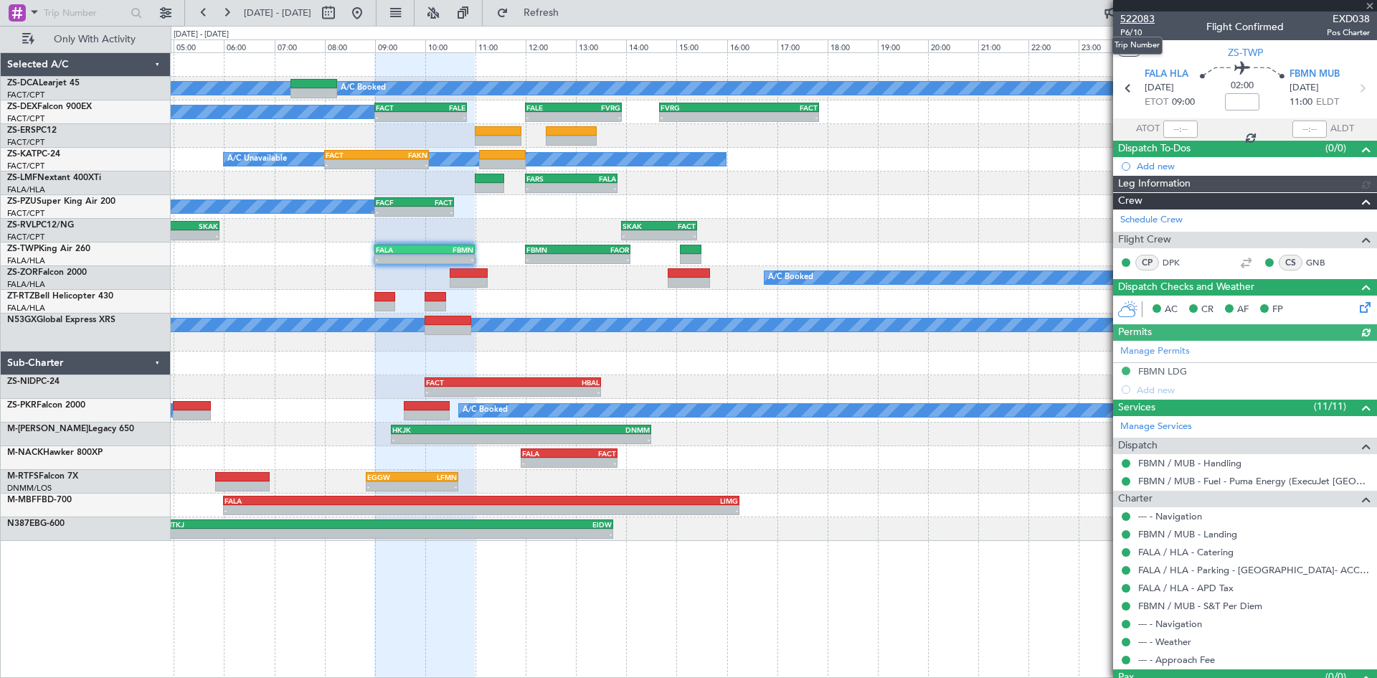
click at [1129, 16] on span "522083" at bounding box center [1137, 18] width 34 height 15
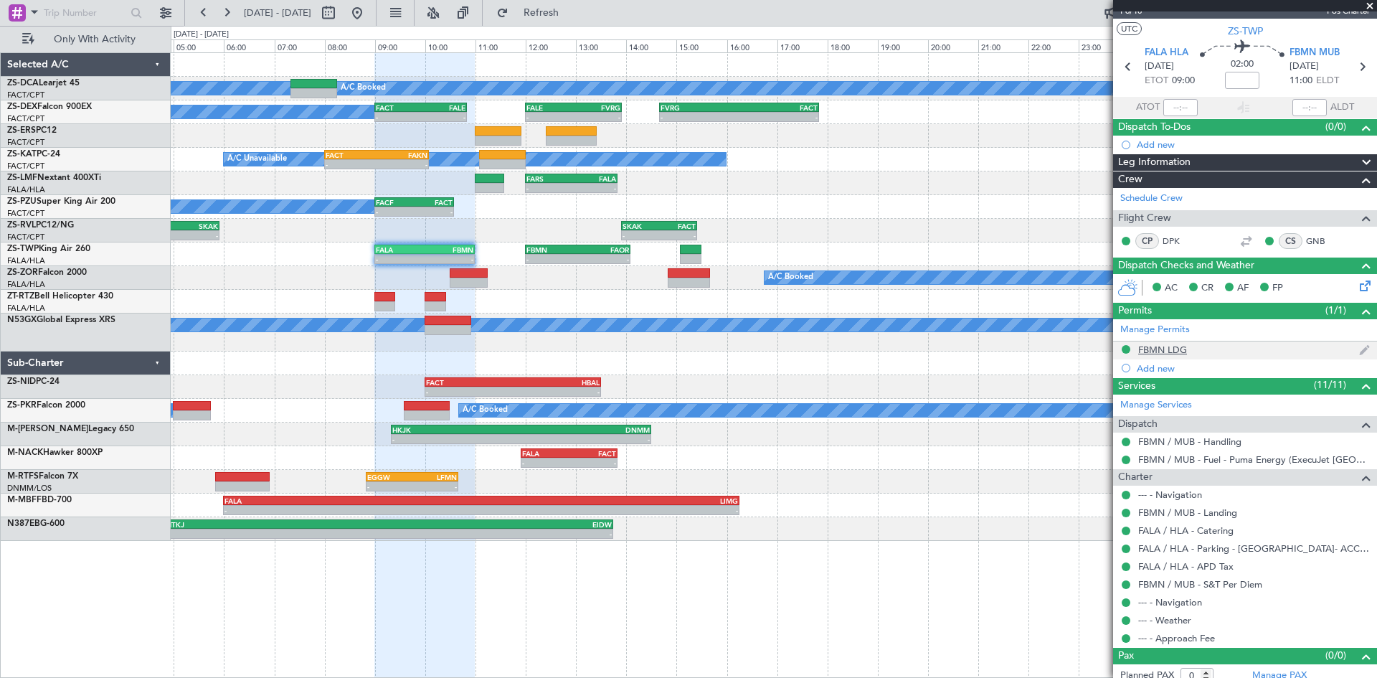
scroll to position [31, 0]
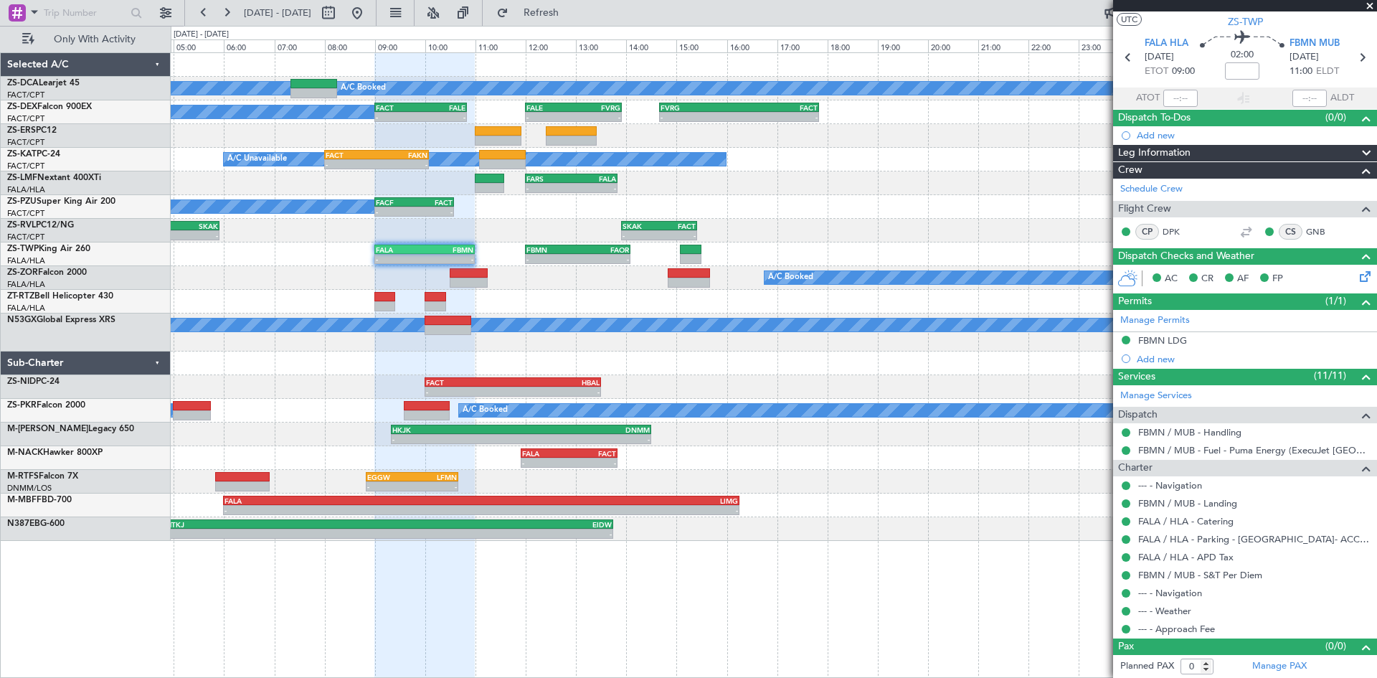
click at [1367, 8] on span at bounding box center [1369, 6] width 14 height 13
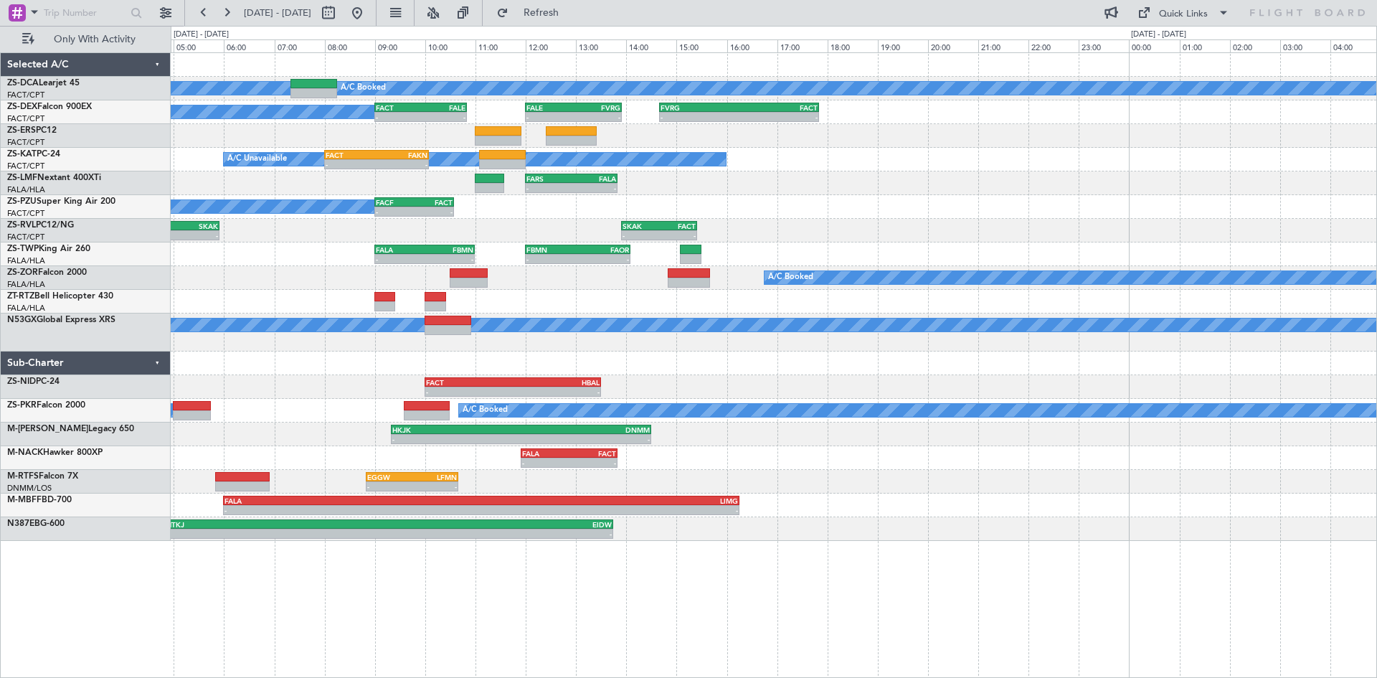
scroll to position [0, 0]
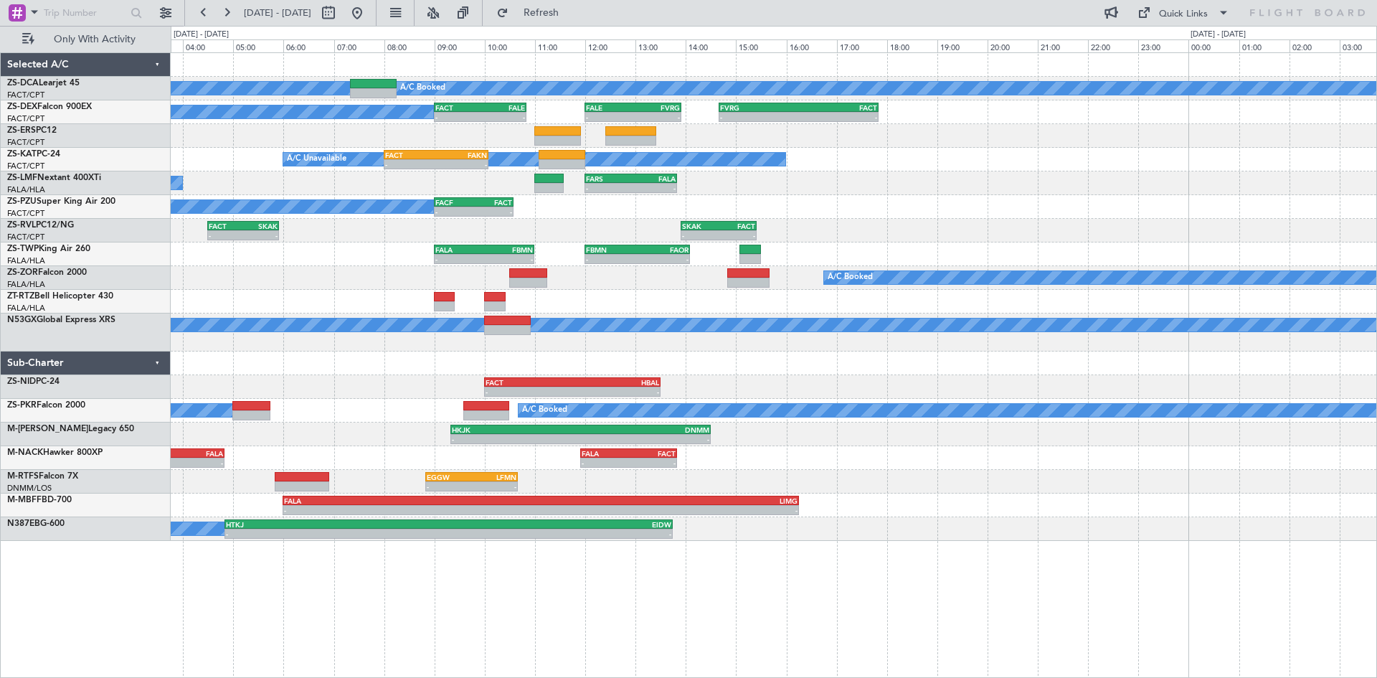
click at [654, 364] on div "A/C Booked A/C Booked A/C Booked - - FACT 09:00 Z FALE 10:50 Z - - FALE 12:00 Z…" at bounding box center [773, 297] width 1205 height 488
click at [156, 10] on button at bounding box center [165, 12] width 23 height 23
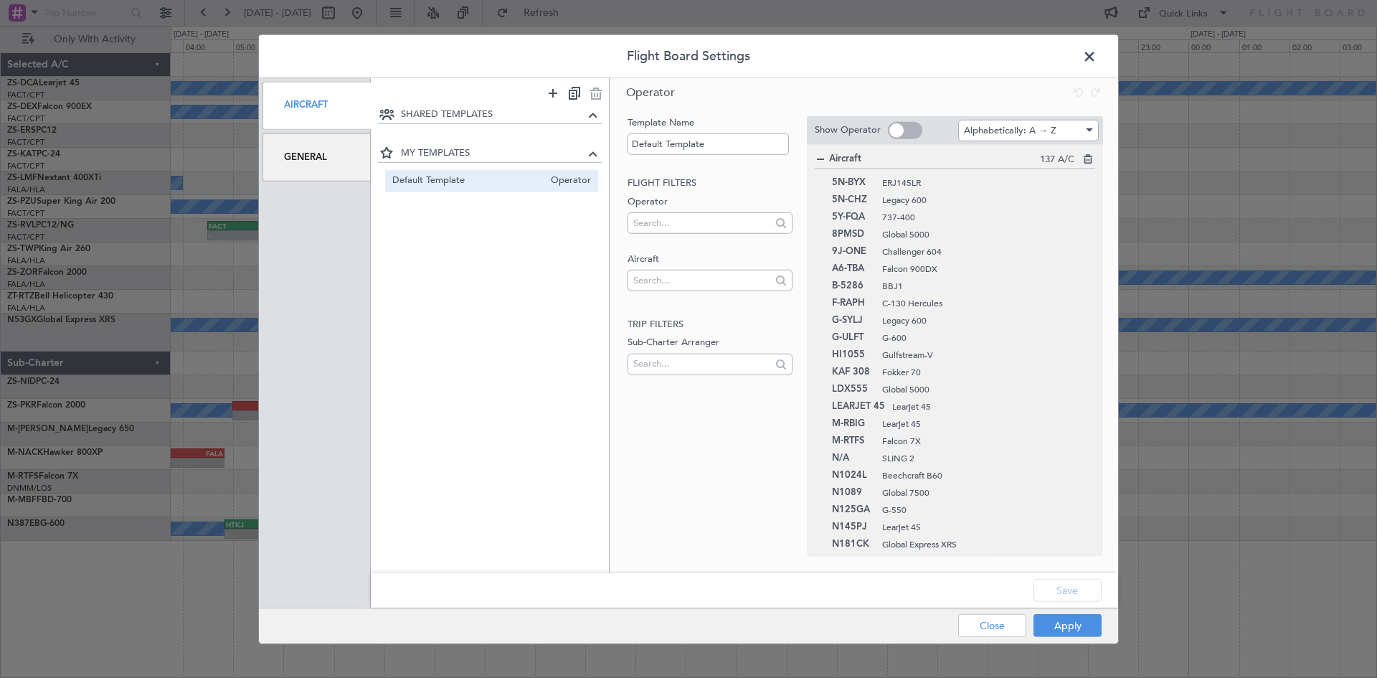
click at [295, 143] on div "General" at bounding box center [316, 157] width 108 height 48
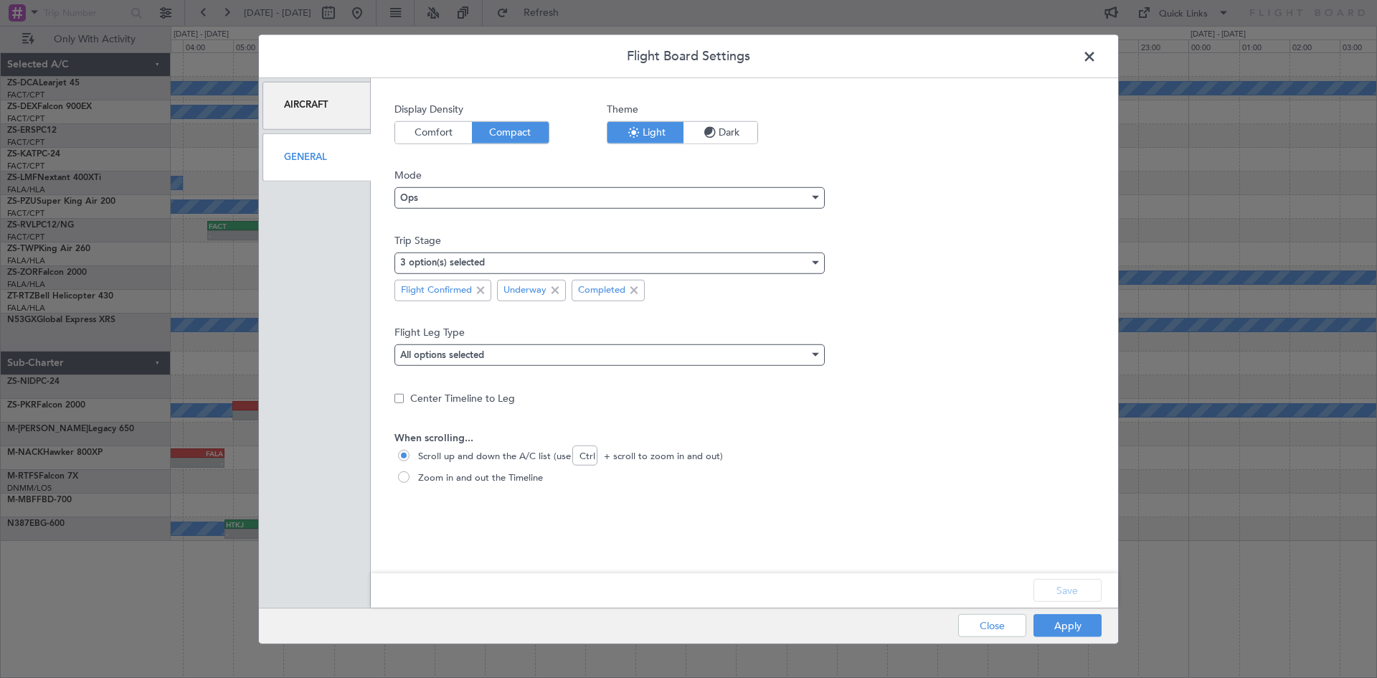
click at [721, 124] on span "Dark" at bounding box center [720, 132] width 74 height 22
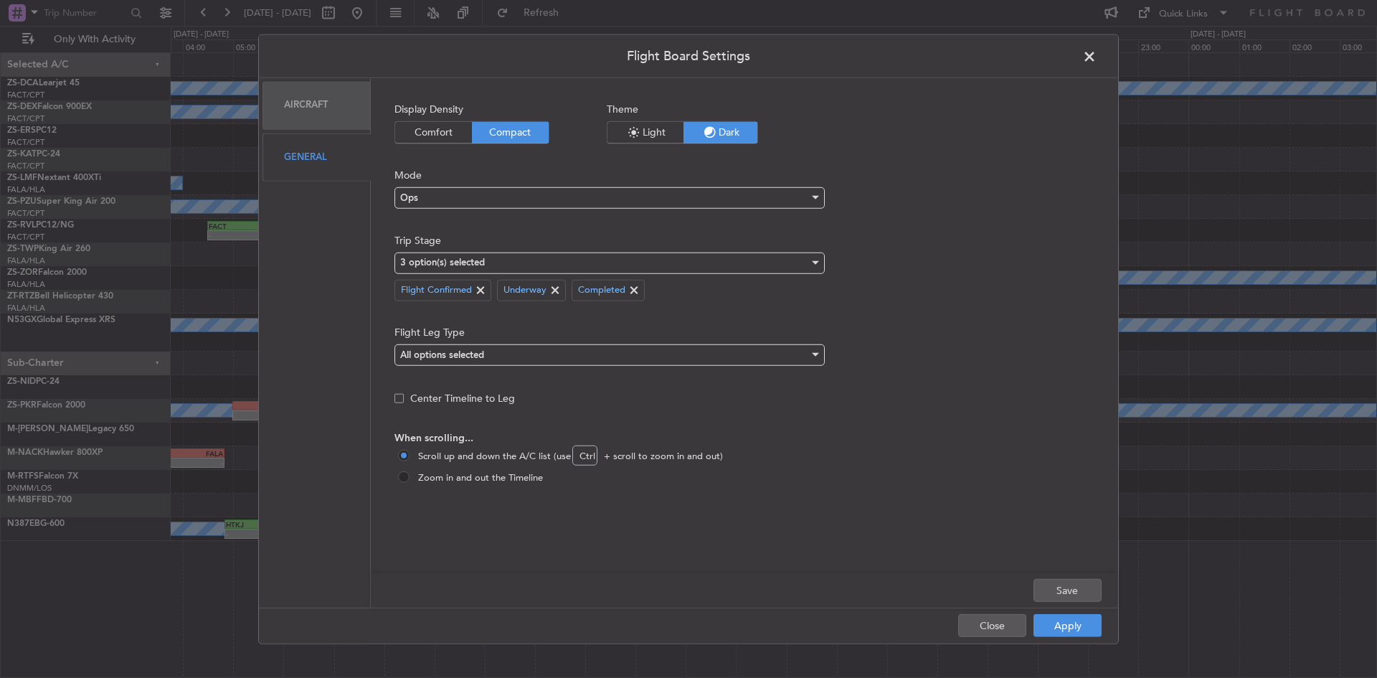
click at [439, 131] on span "Comfort" at bounding box center [433, 132] width 77 height 22
click at [1056, 625] on button "Apply" at bounding box center [1067, 625] width 68 height 23
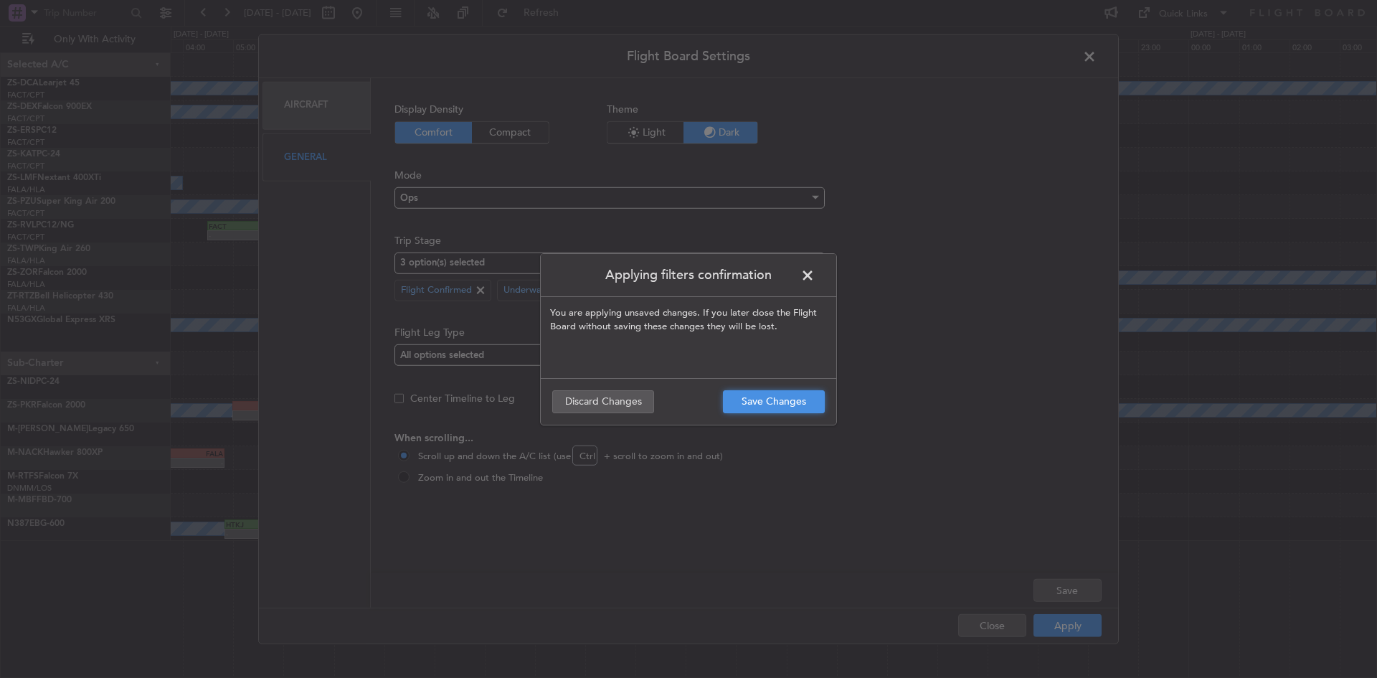
drag, startPoint x: 772, startPoint y: 392, endPoint x: 813, endPoint y: 384, distance: 41.6
click at [805, 400] on button "Save Changes" at bounding box center [774, 401] width 102 height 23
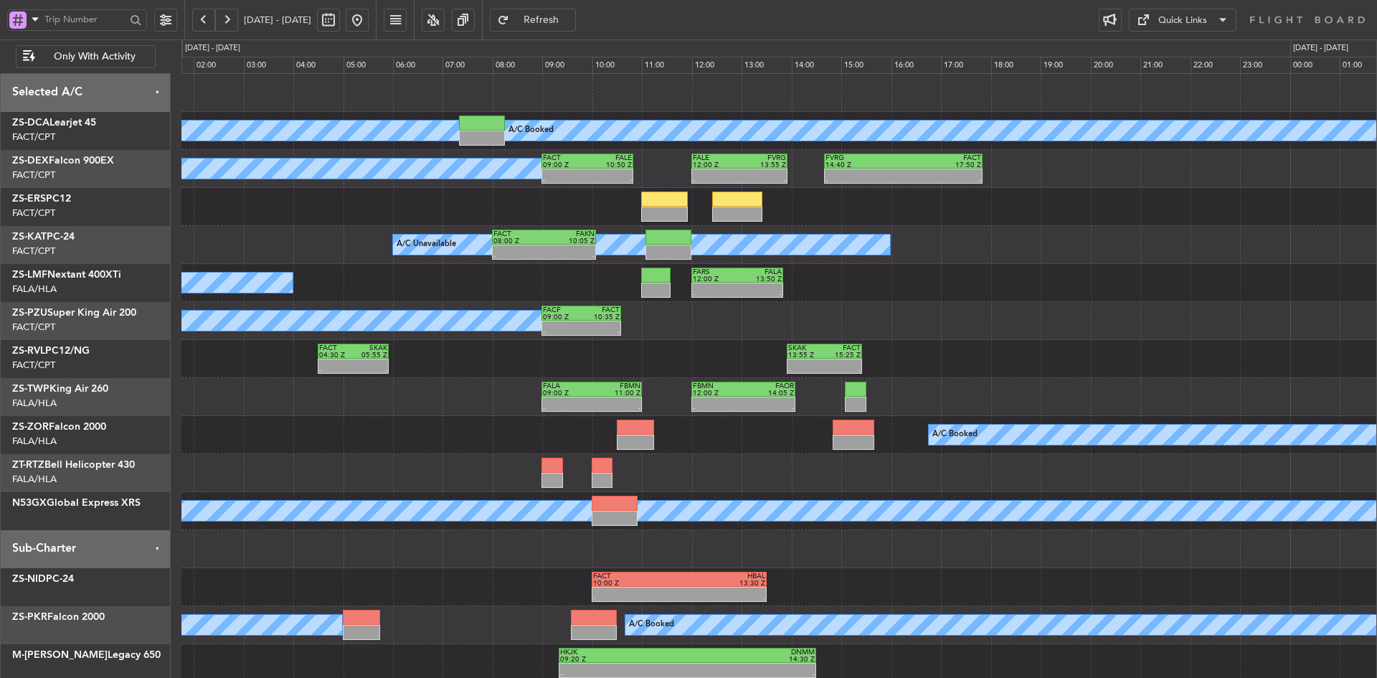
click at [418, 293] on div "A/C Booked - - FARS 12:00 Z FALA 13:50 Z" at bounding box center [778, 283] width 1195 height 38
click at [166, 16] on button at bounding box center [165, 20] width 23 height 23
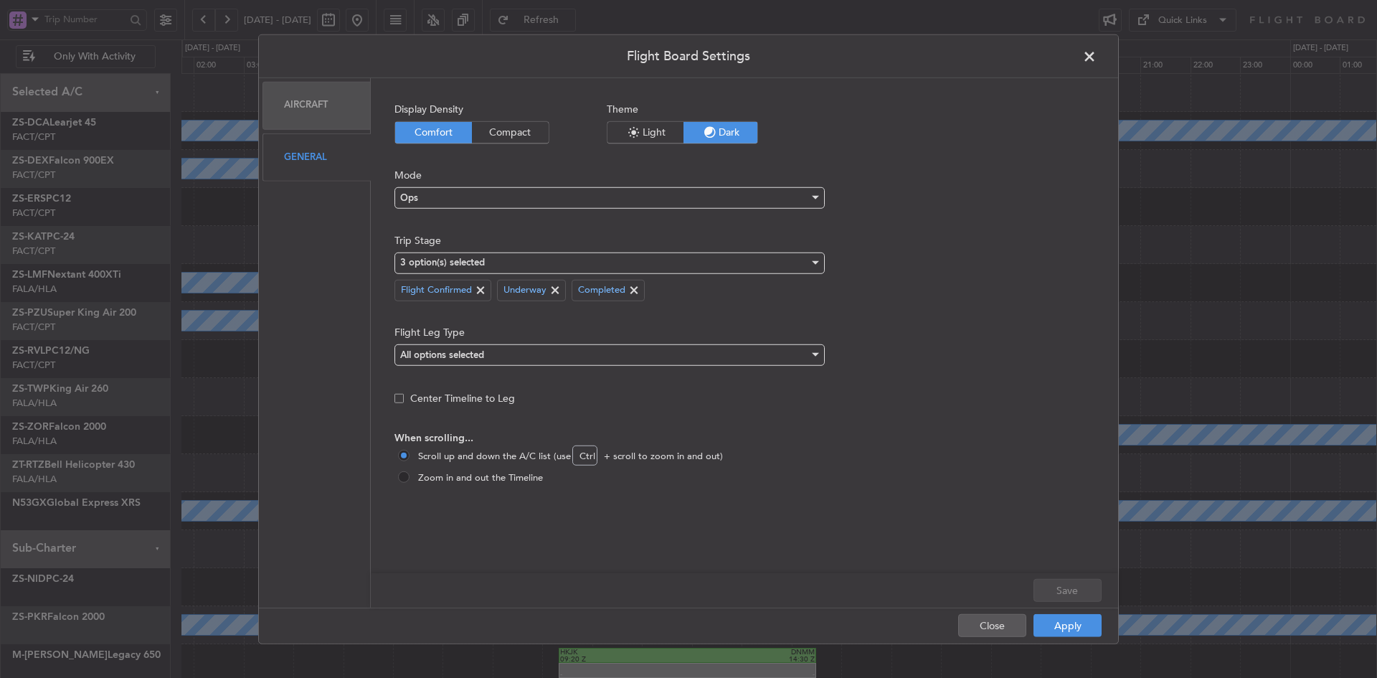
click at [519, 130] on span "Compact" at bounding box center [510, 132] width 77 height 22
click at [1050, 620] on button "Apply" at bounding box center [1067, 625] width 68 height 23
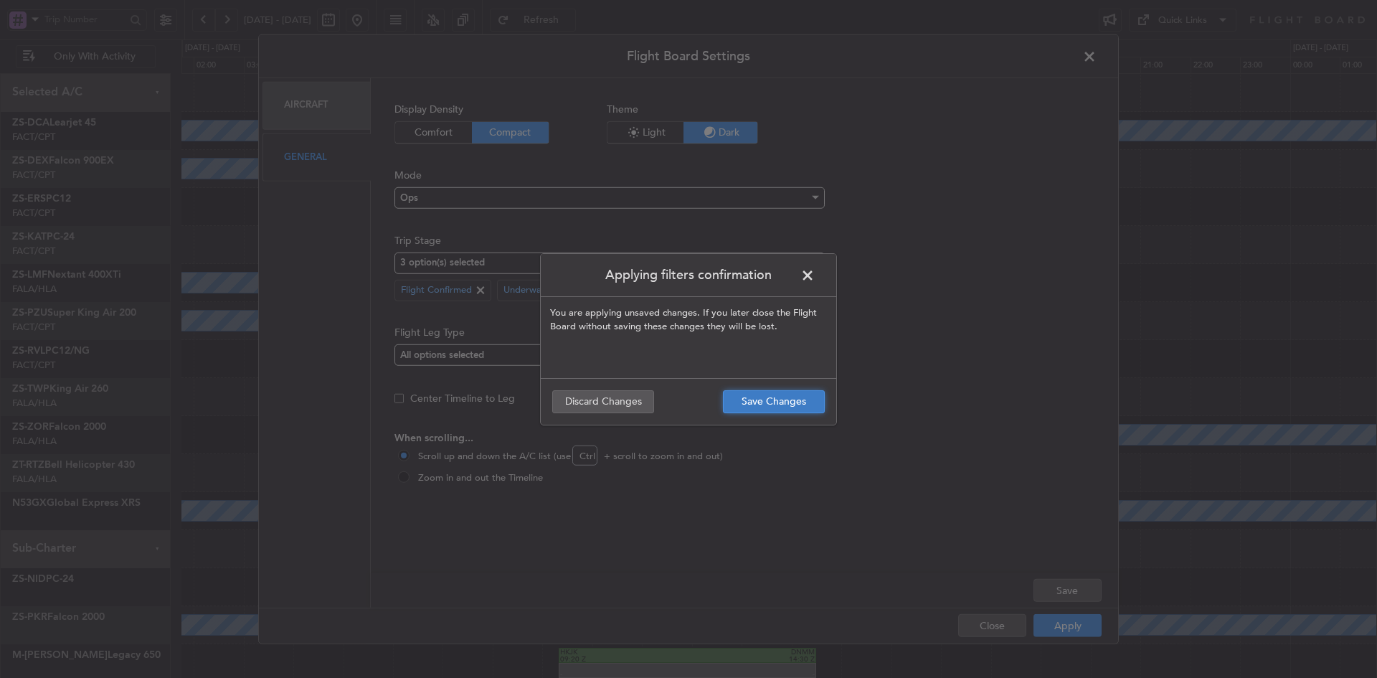
click at [812, 397] on button "Save Changes" at bounding box center [774, 401] width 102 height 23
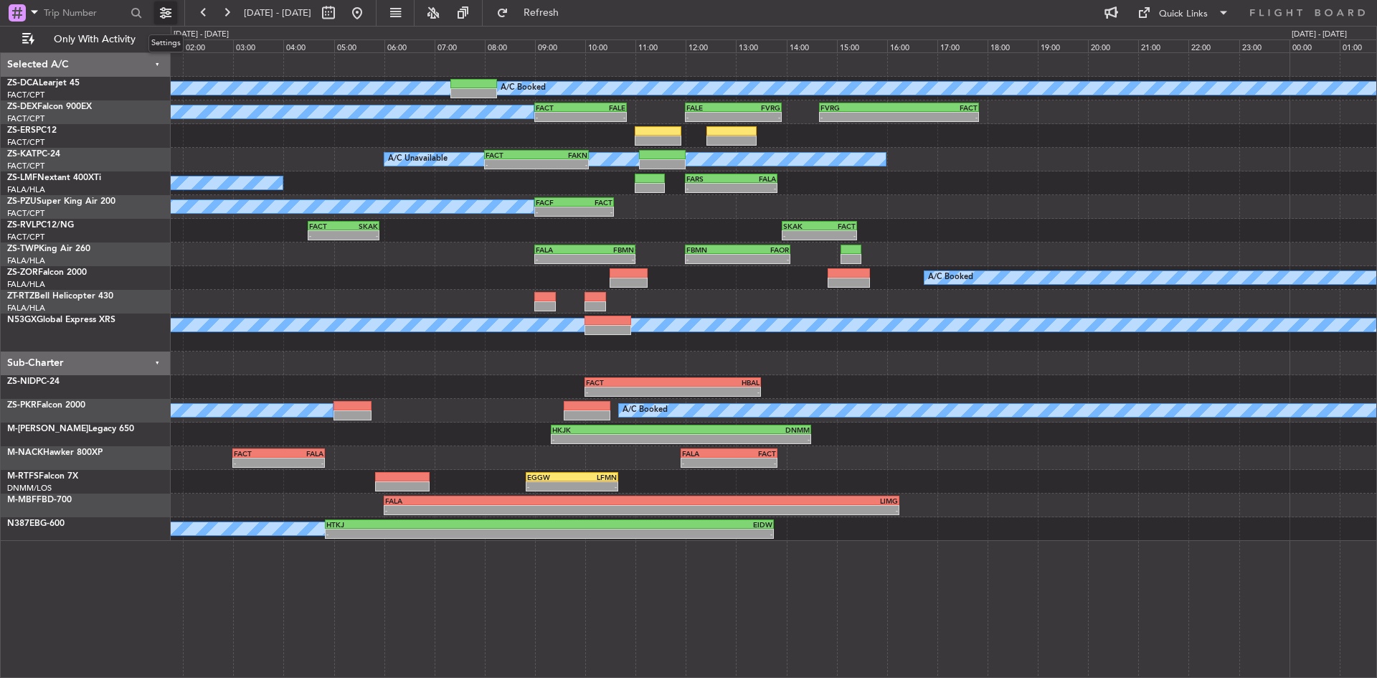
click at [168, 12] on button at bounding box center [165, 12] width 23 height 23
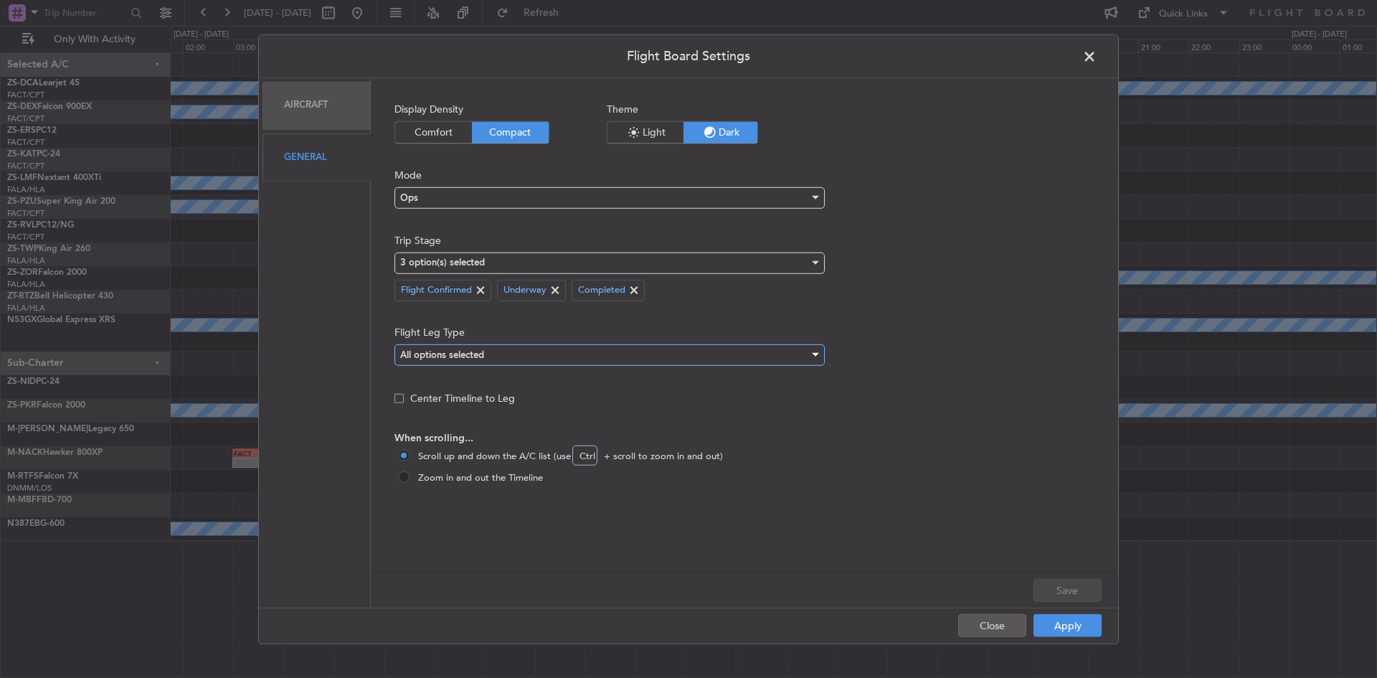
click at [444, 359] on mat-select-trigger "All options selected" at bounding box center [442, 355] width 84 height 9
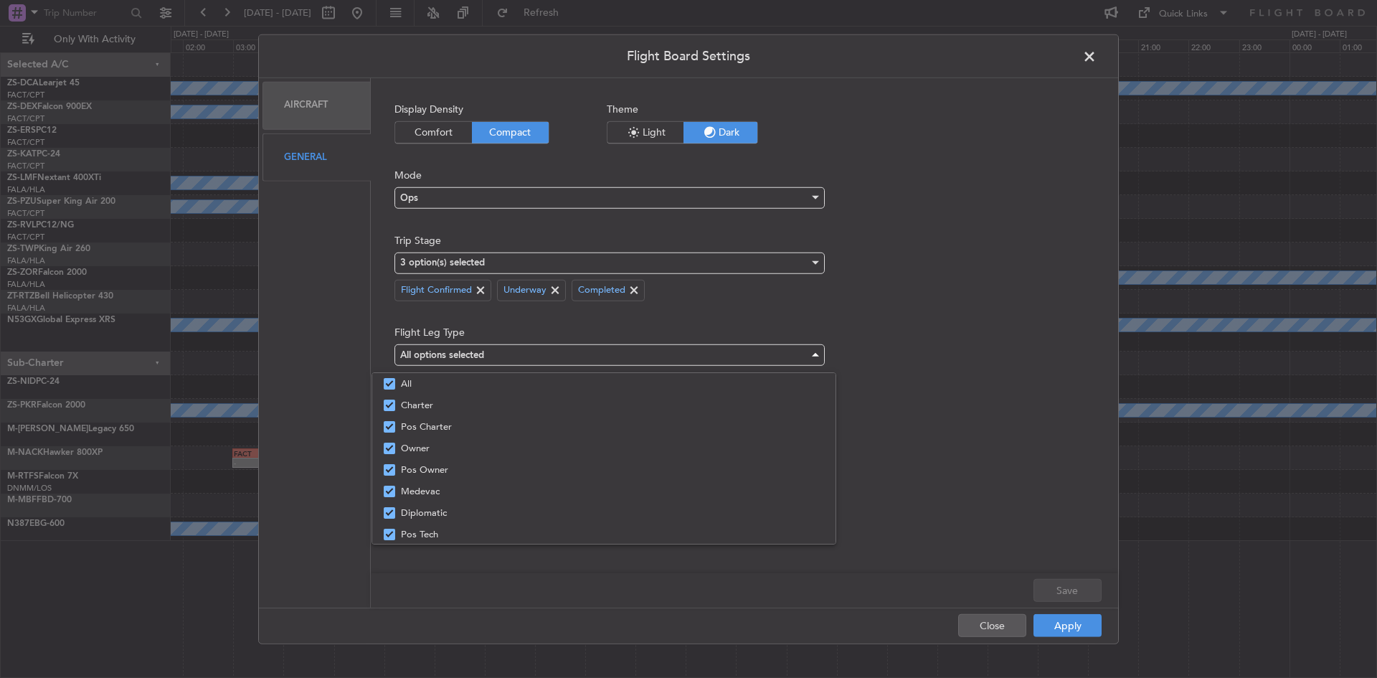
click at [391, 313] on div at bounding box center [688, 339] width 1377 height 678
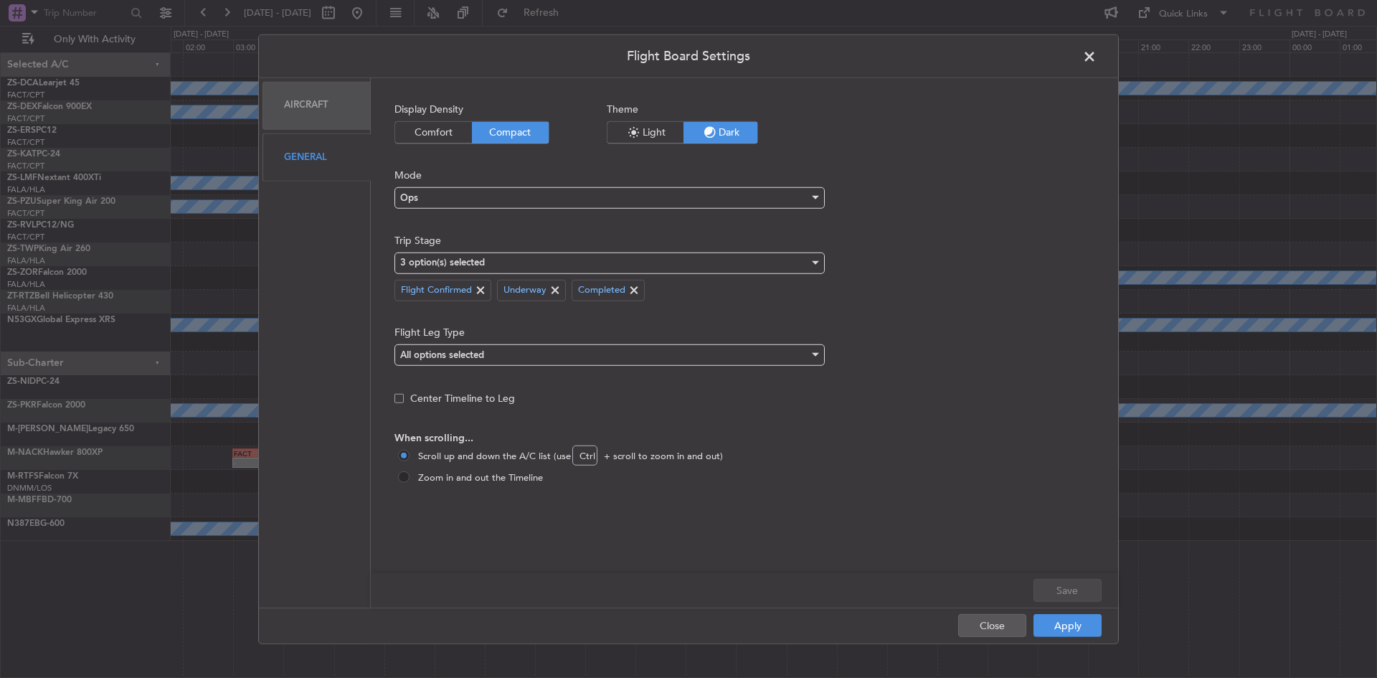
click at [300, 108] on div "Aircraft" at bounding box center [316, 105] width 108 height 48
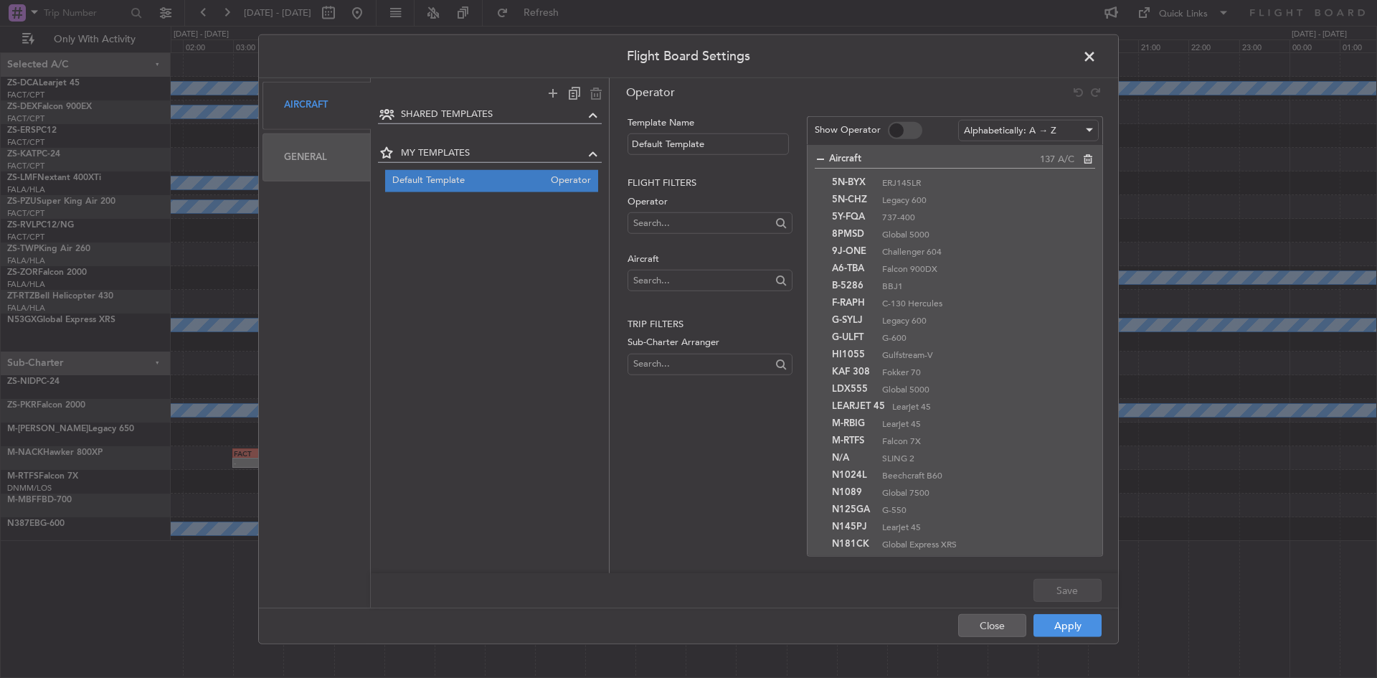
click at [1096, 50] on span at bounding box center [1096, 59] width 0 height 29
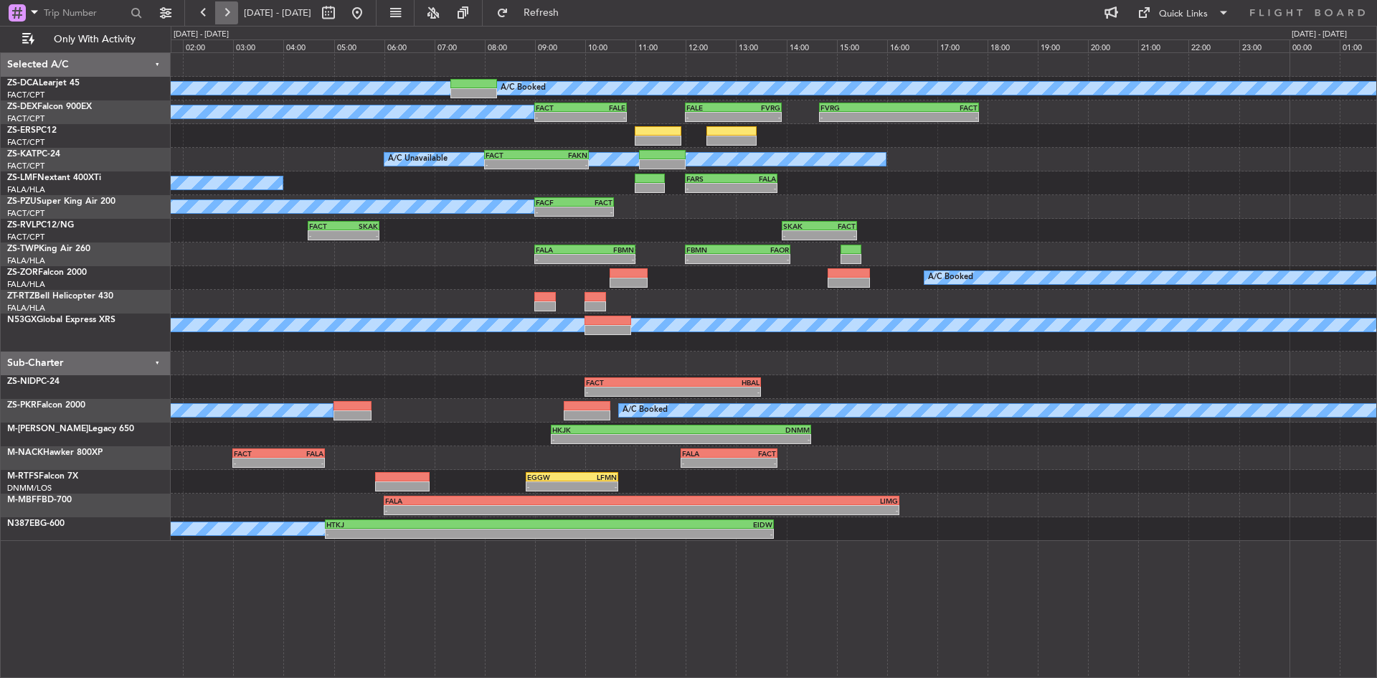
click at [231, 12] on button at bounding box center [226, 12] width 23 height 23
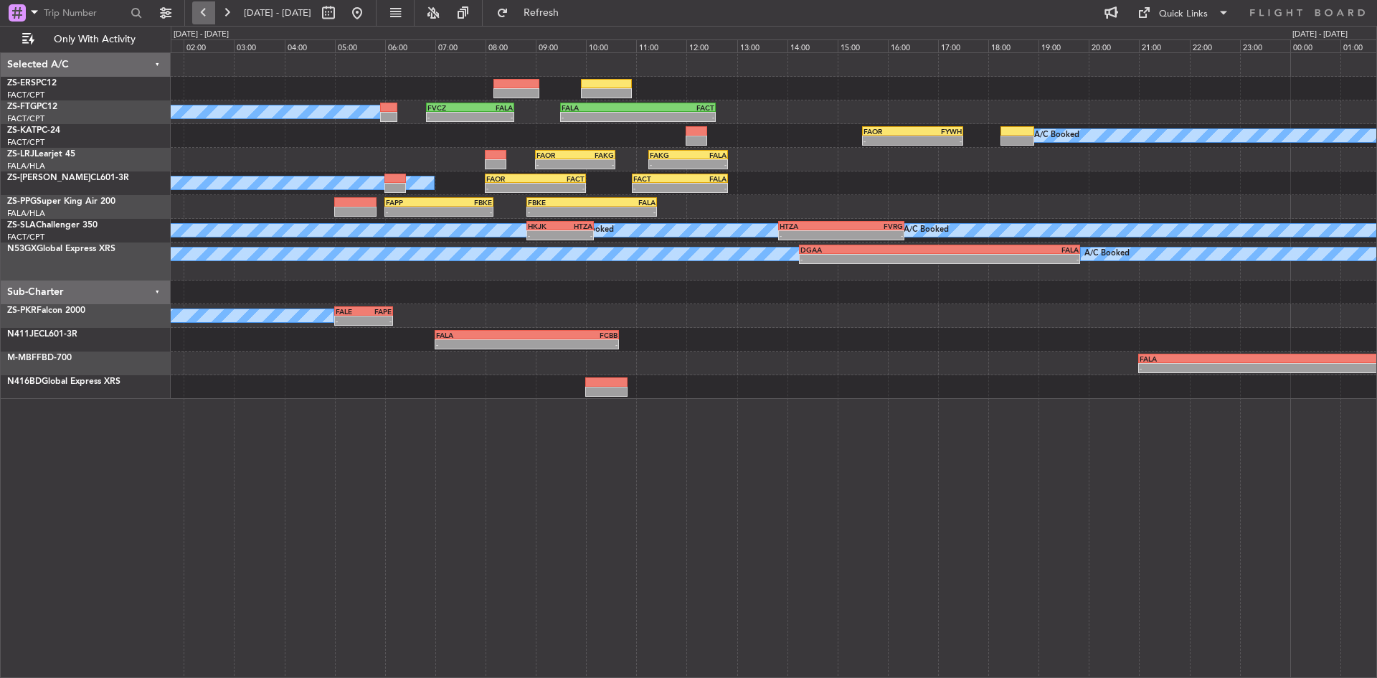
click at [198, 9] on button at bounding box center [203, 12] width 23 height 23
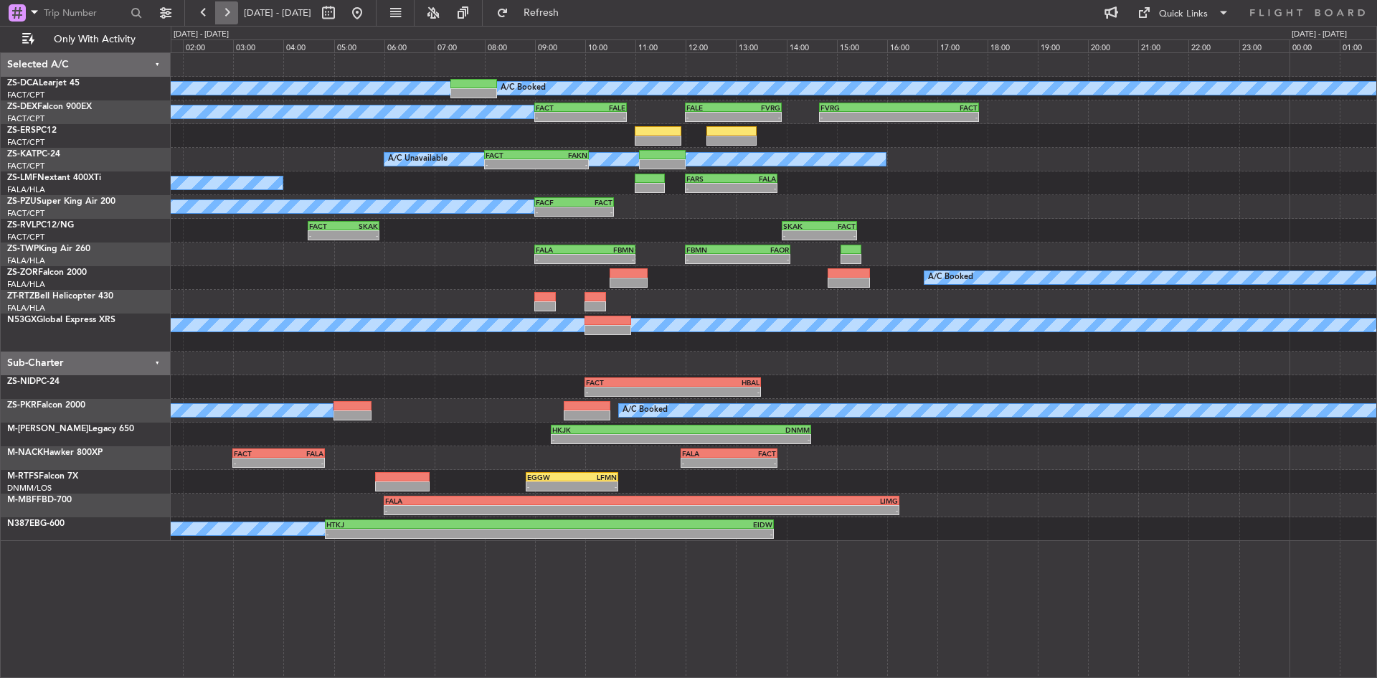
click at [224, 8] on button at bounding box center [226, 12] width 23 height 23
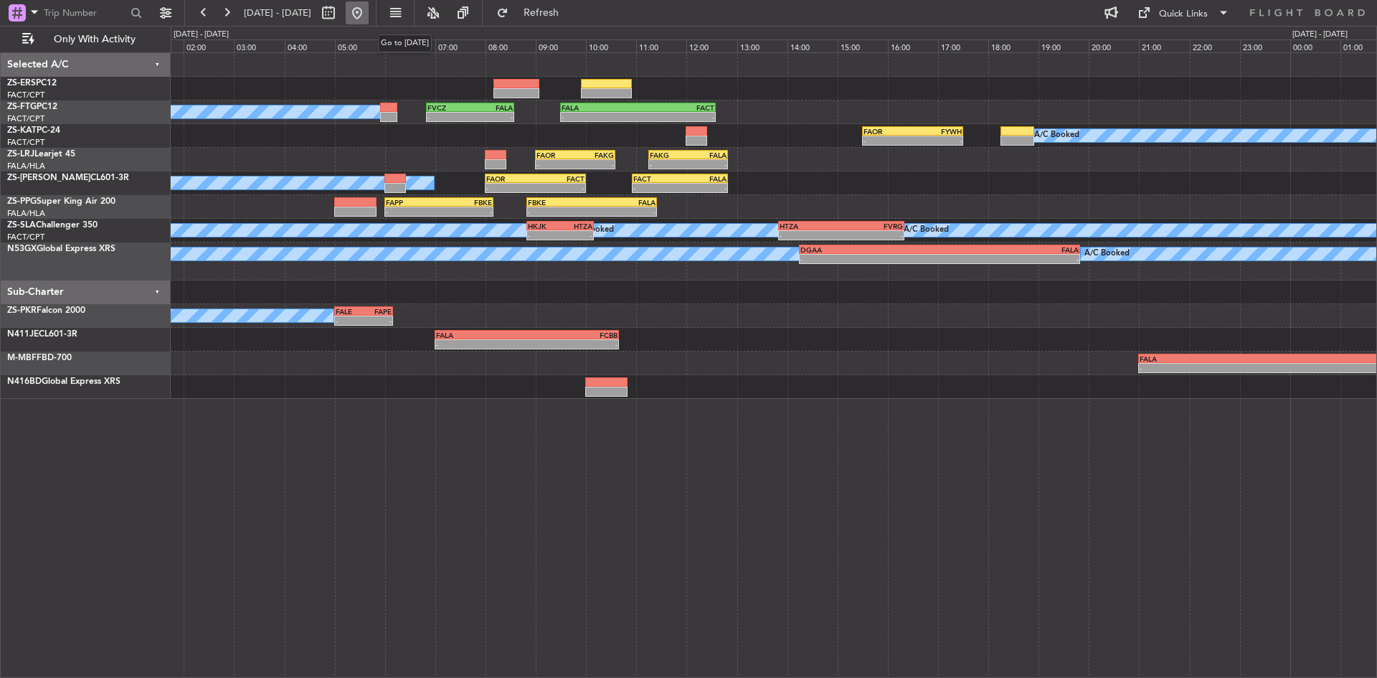
click at [369, 8] on button at bounding box center [357, 12] width 23 height 23
